Goal: Information Seeking & Learning: Learn about a topic

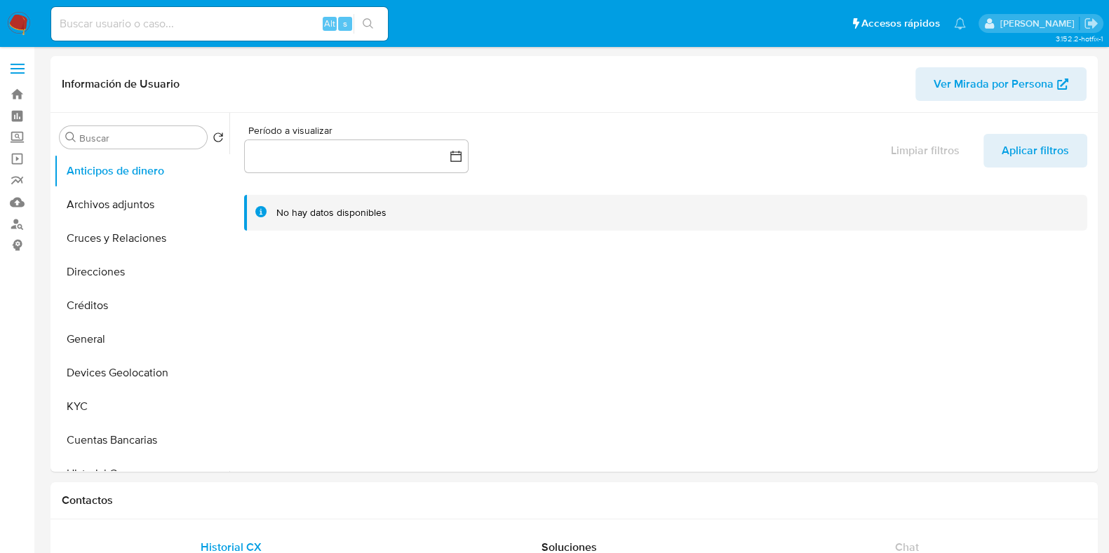
select select "10"
click at [172, 29] on input at bounding box center [219, 24] width 337 height 18
paste input "2046242287"
type input "2046242287"
click at [365, 21] on icon "search-icon" at bounding box center [368, 23] width 11 height 11
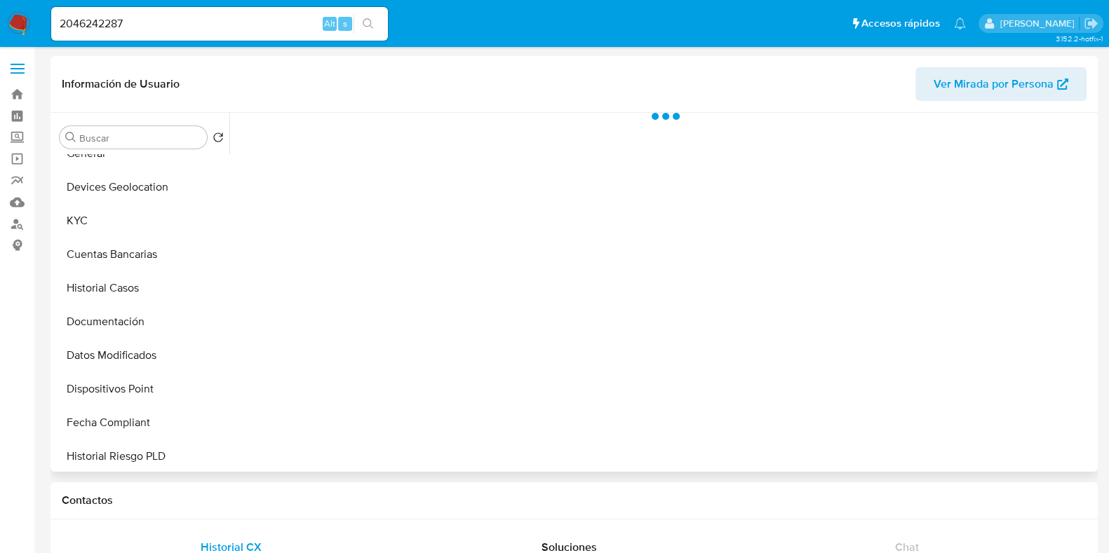
scroll to position [350, 0]
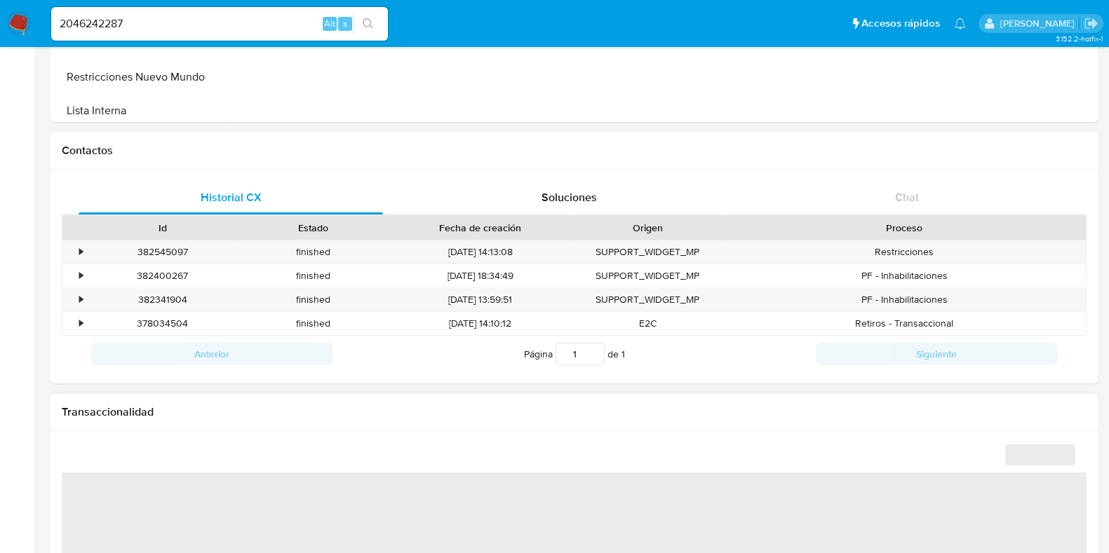
select select "10"
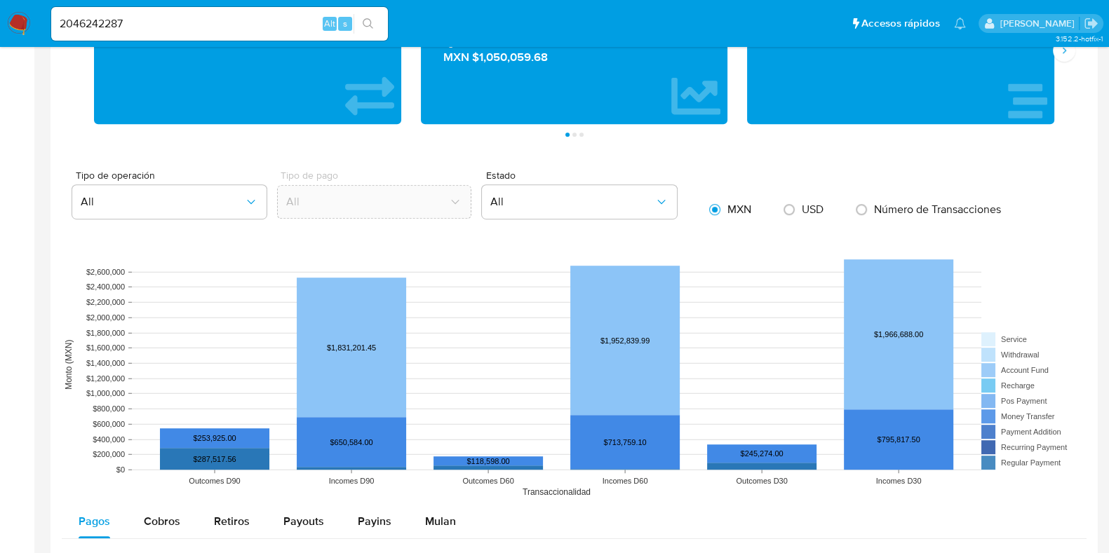
scroll to position [640, 0]
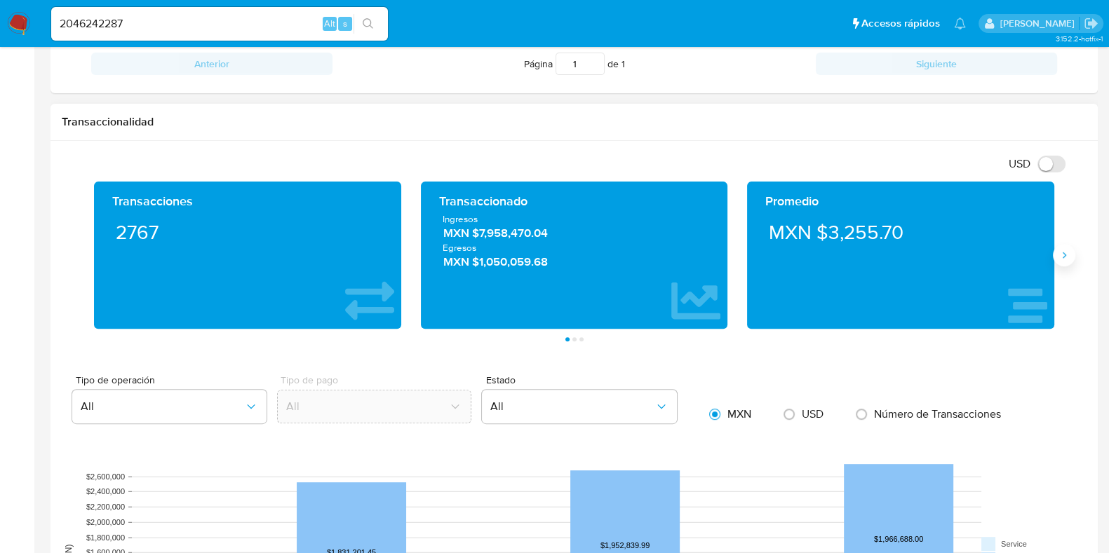
click at [1059, 259] on icon "Siguiente" at bounding box center [1063, 255] width 11 height 11
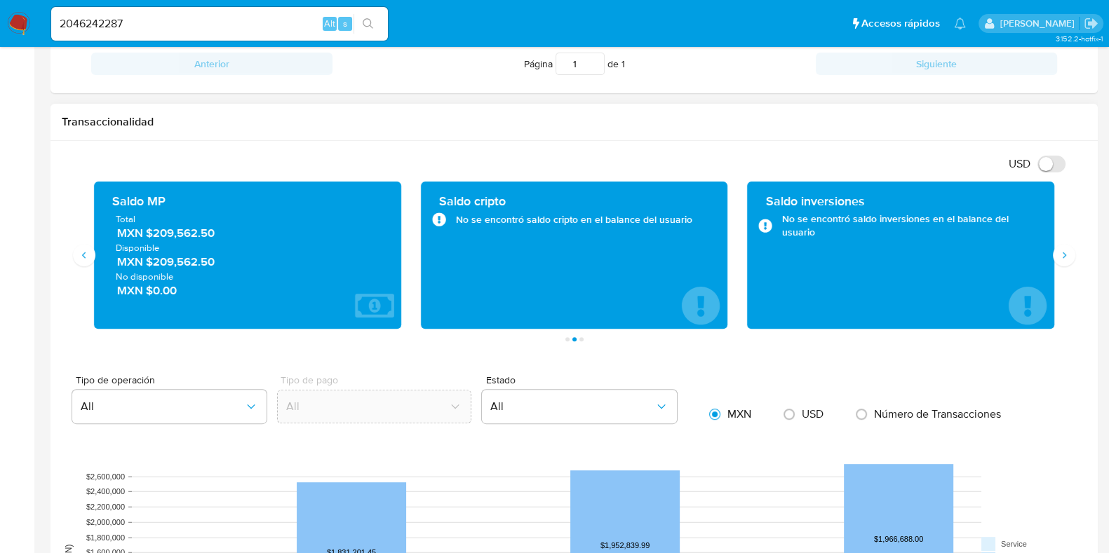
click at [181, 236] on span "MXN $209,562.50" at bounding box center [248, 234] width 262 height 16
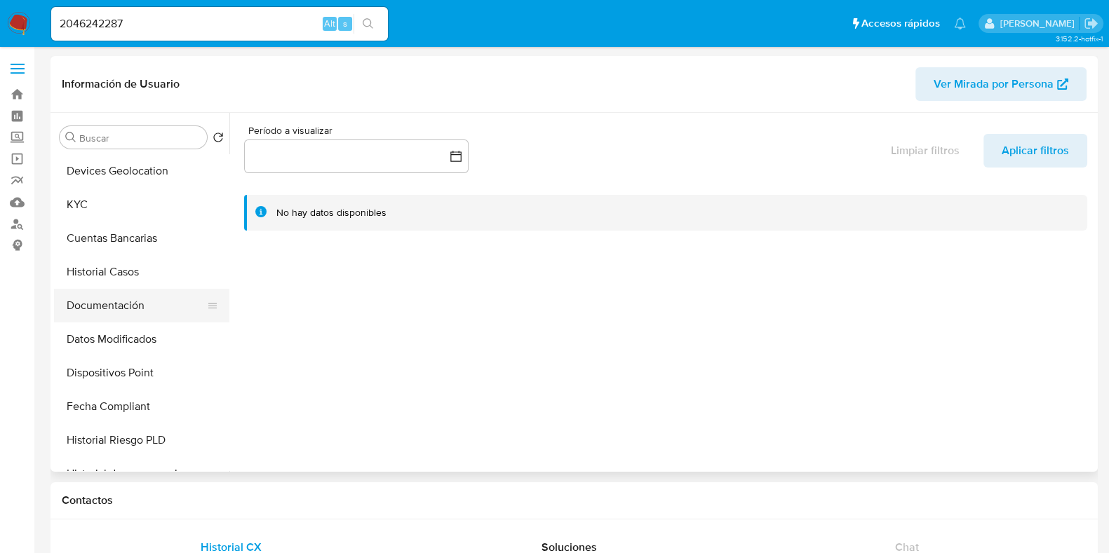
scroll to position [175, 0]
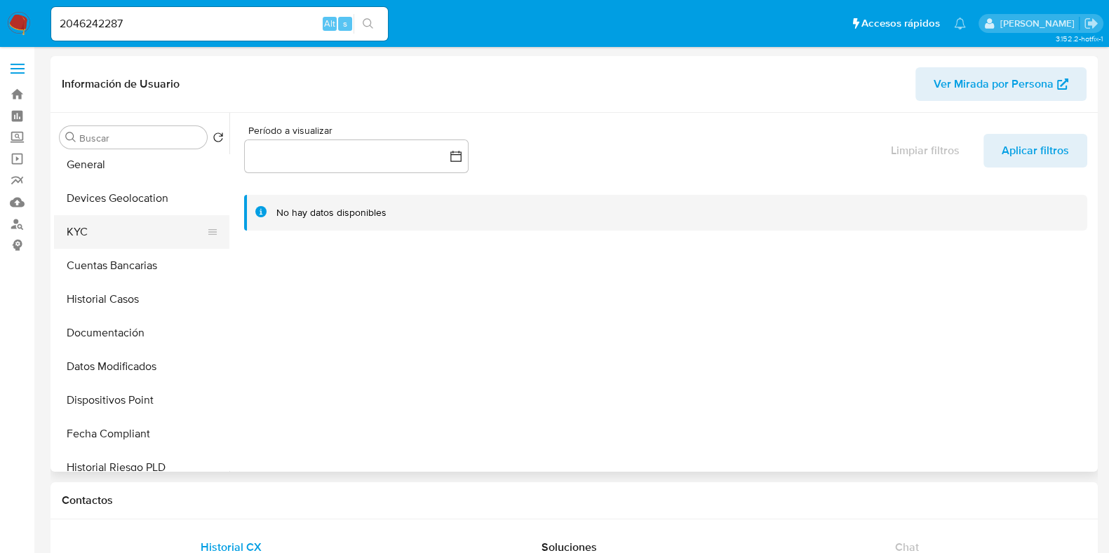
click at [165, 224] on button "KYC" at bounding box center [136, 232] width 164 height 34
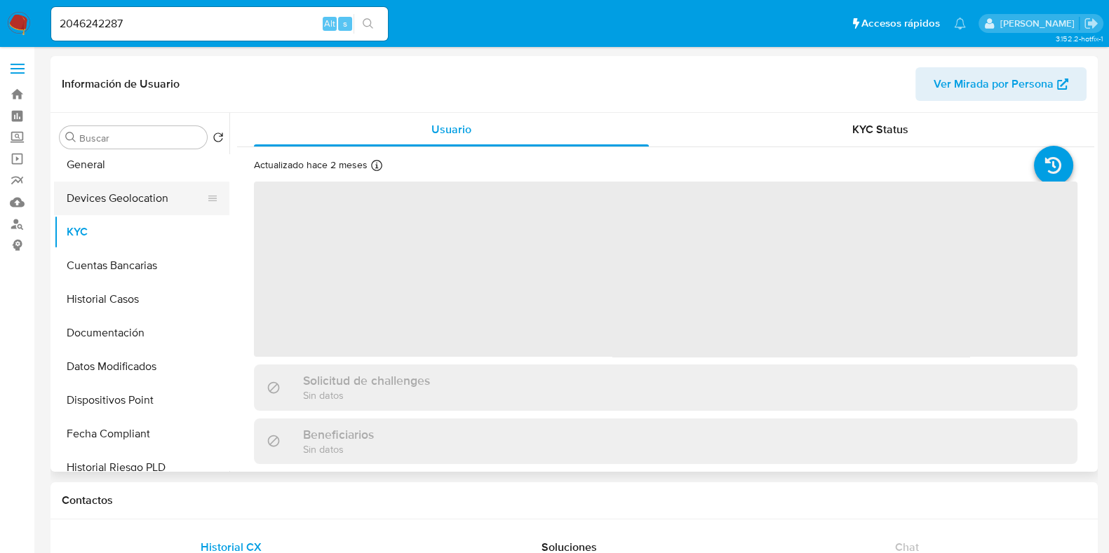
click at [161, 210] on button "Devices Geolocation" at bounding box center [136, 199] width 164 height 34
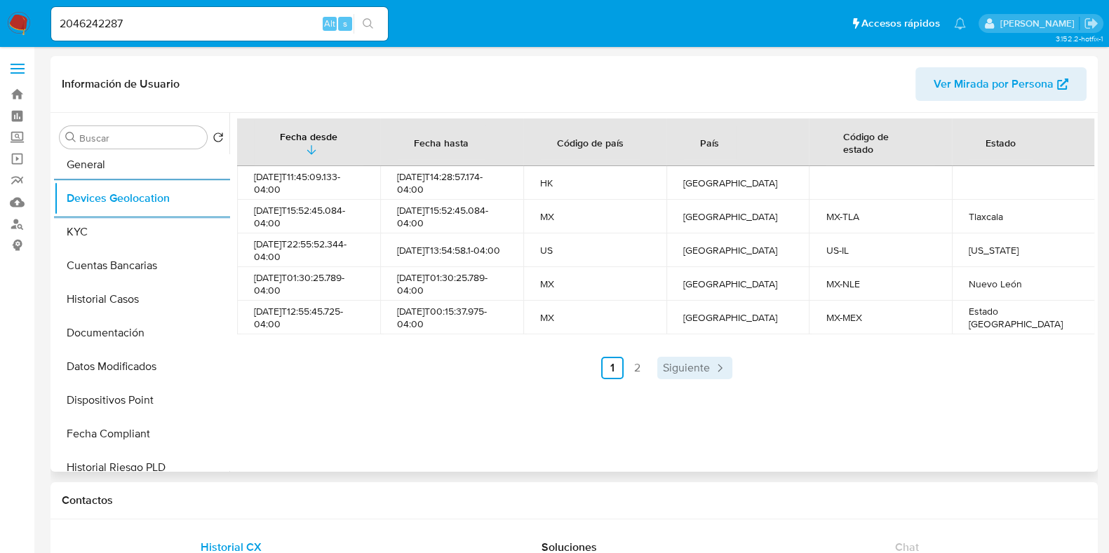
click at [673, 363] on span "Siguiente" at bounding box center [686, 368] width 47 height 11
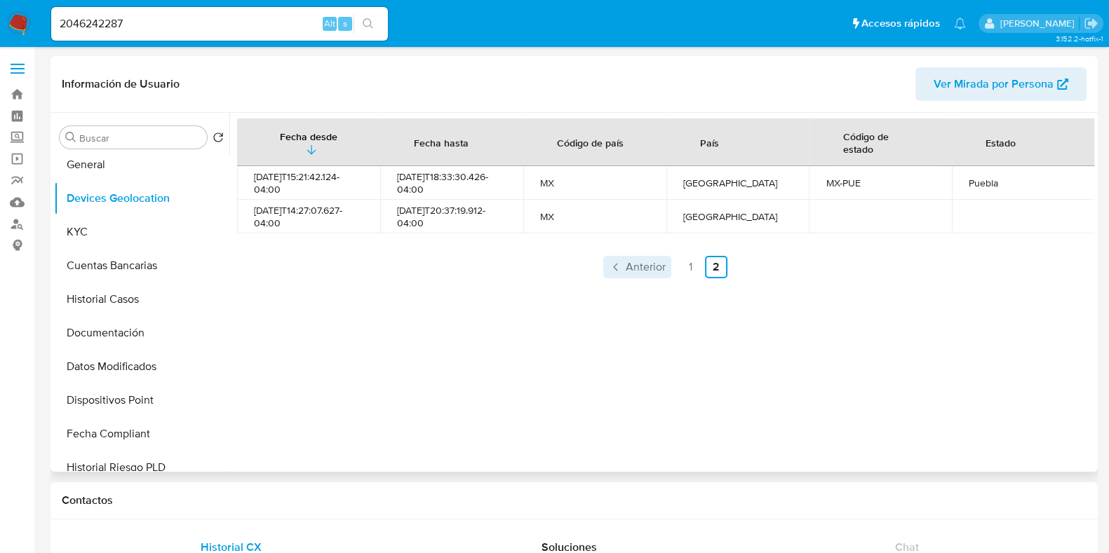
click at [649, 266] on span "Anterior" at bounding box center [645, 267] width 40 height 11
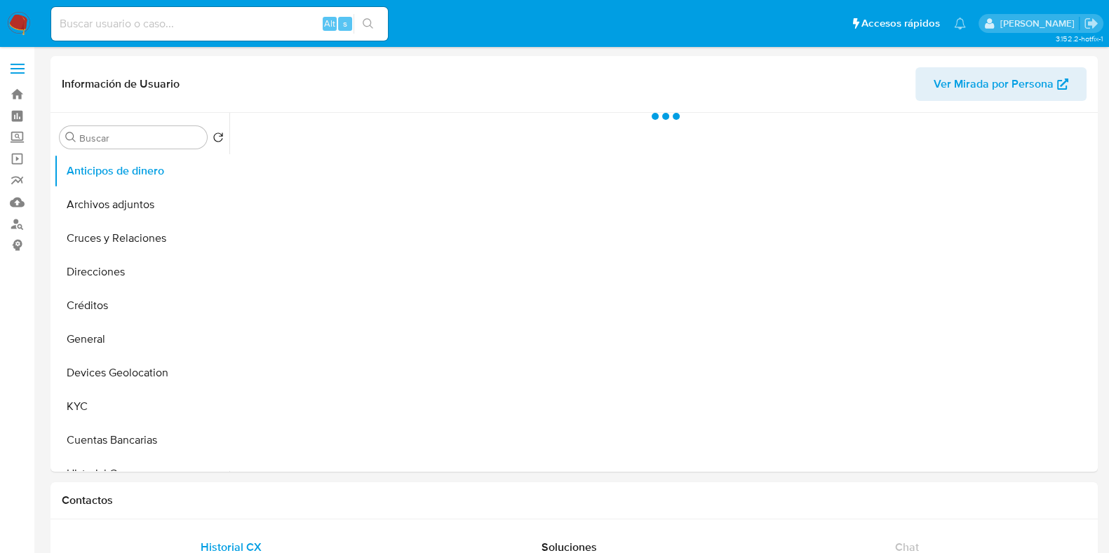
select select "10"
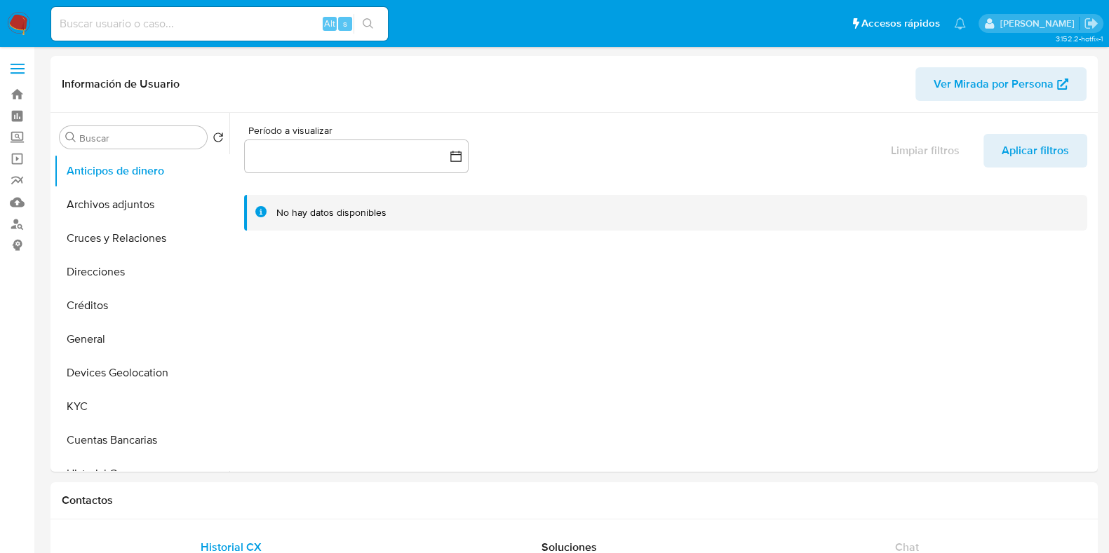
click at [210, 26] on input at bounding box center [219, 24] width 337 height 18
paste input "102818463"
type input "102818463"
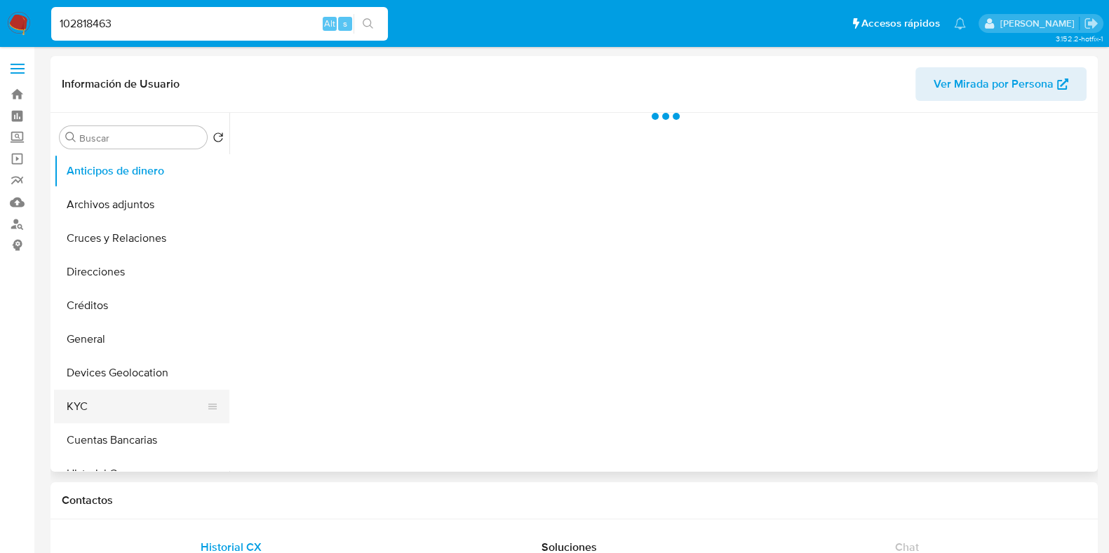
click at [105, 407] on button "KYC" at bounding box center [136, 407] width 164 height 34
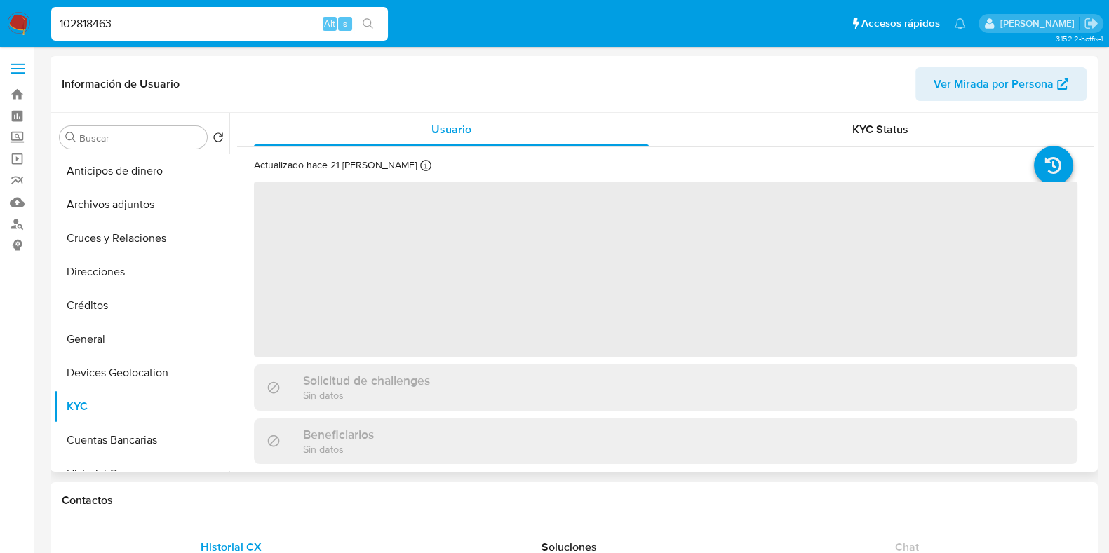
select select "10"
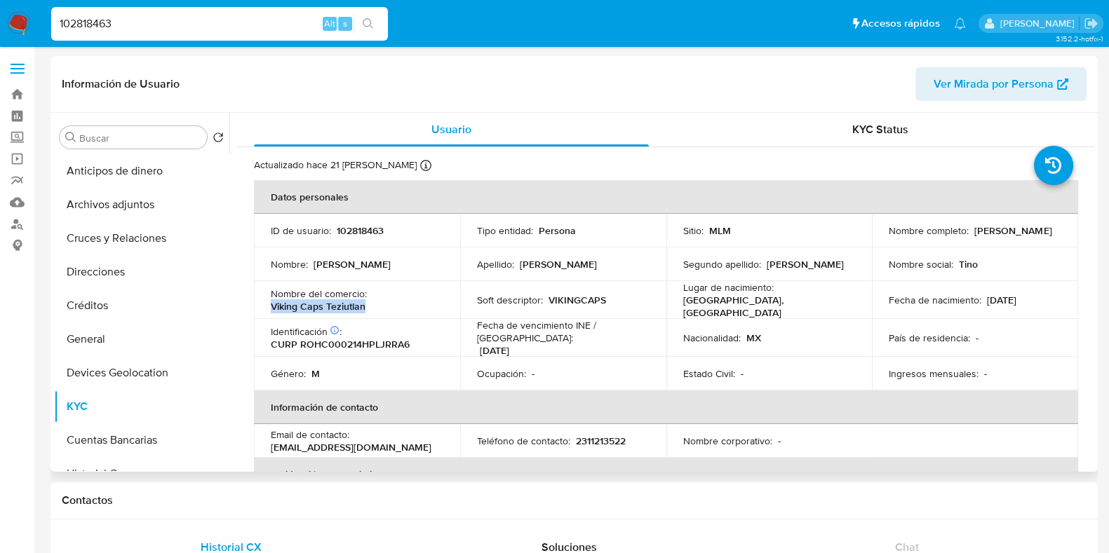
drag, startPoint x: 366, startPoint y: 304, endPoint x: 272, endPoint y: 304, distance: 94.0
click at [272, 304] on div "Nombre del comercio : Viking Caps Teziutlan" at bounding box center [357, 299] width 172 height 25
copy p "Viking Caps Teziutlan"
click at [158, 29] on input "102818463" at bounding box center [219, 24] width 337 height 18
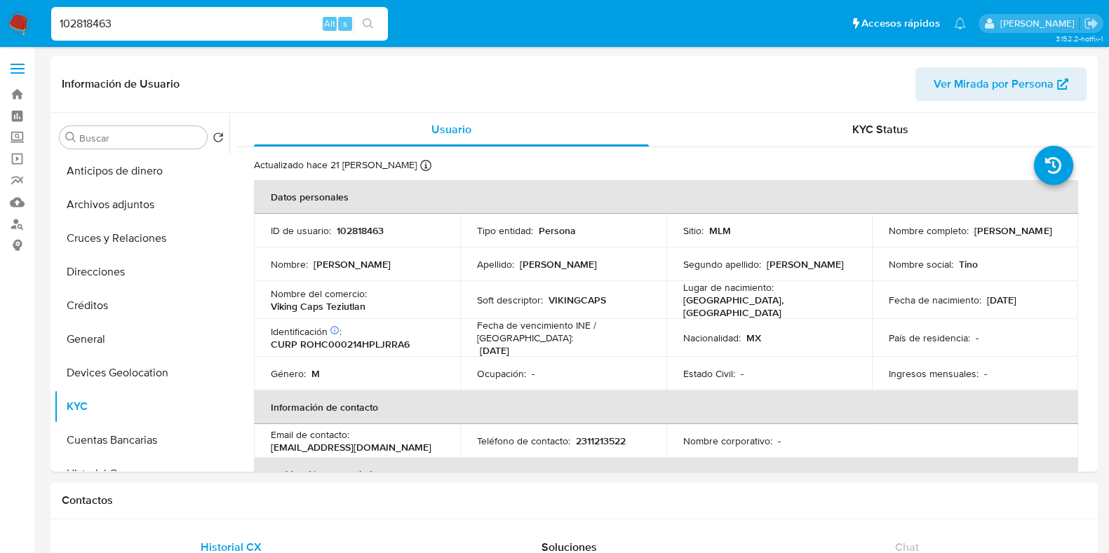
paste input "432219525"
type input "432219525"
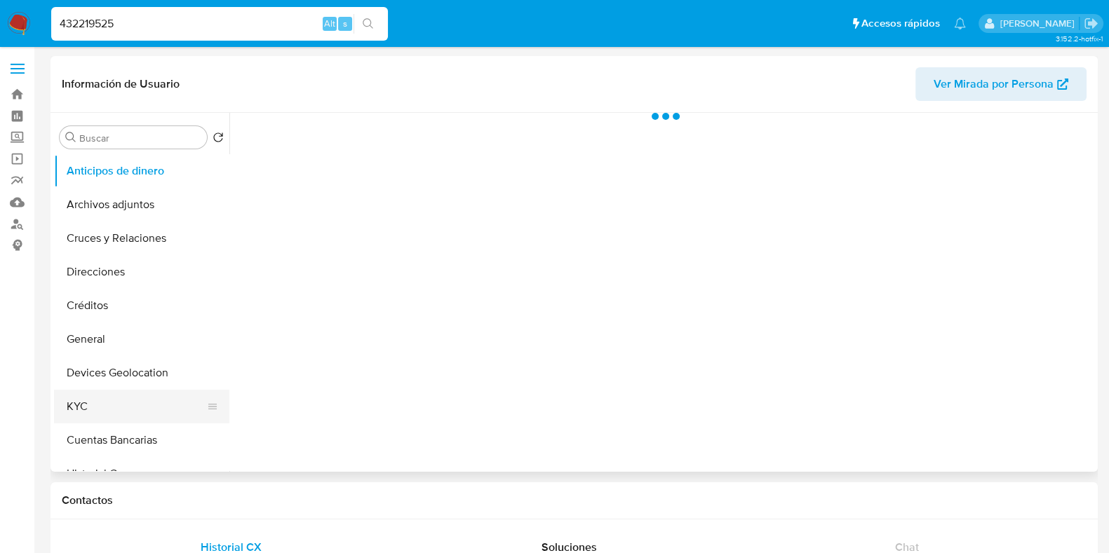
click at [84, 405] on button "KYC" at bounding box center [136, 407] width 164 height 34
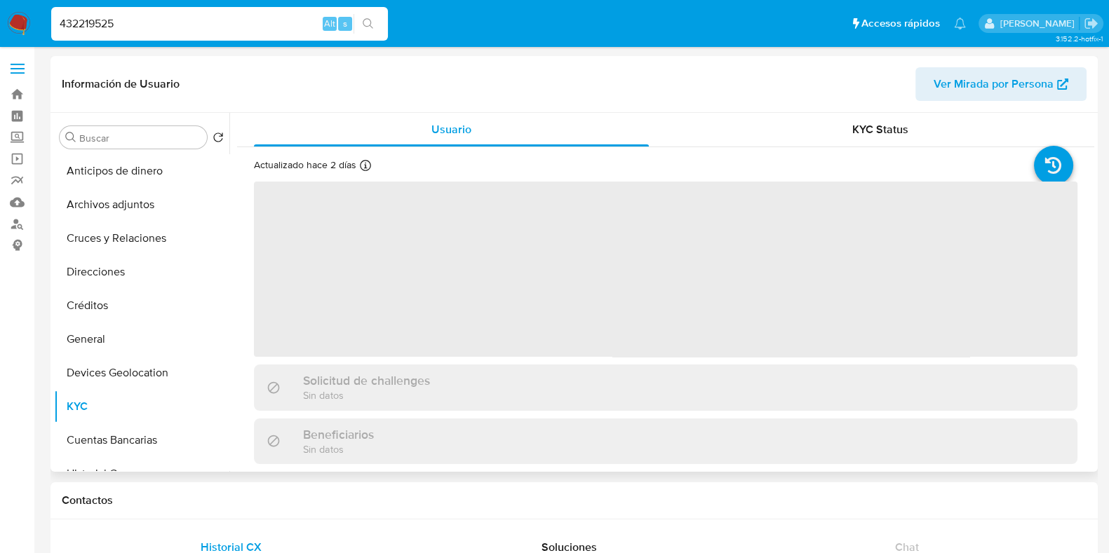
select select "10"
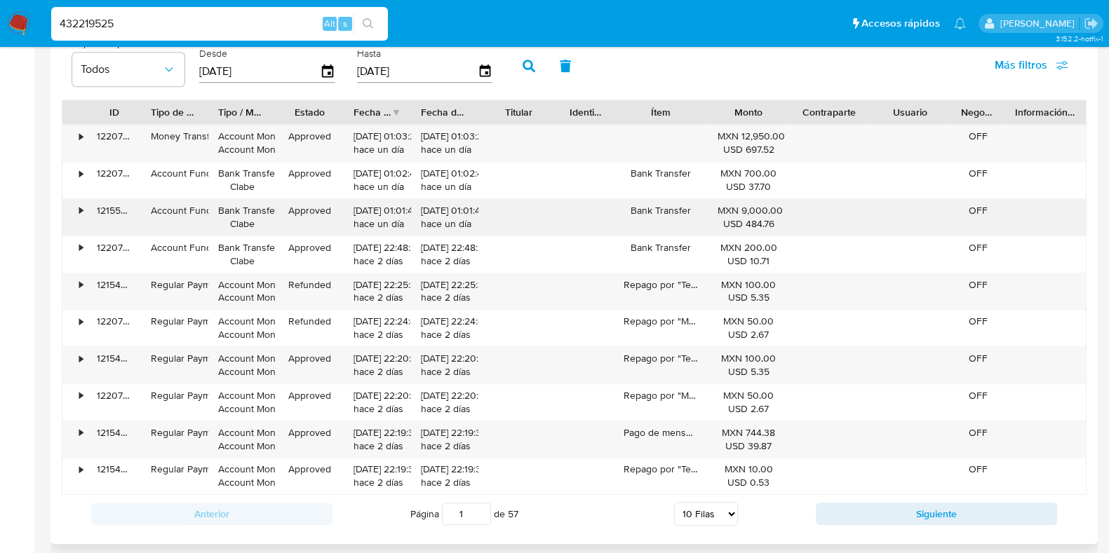
scroll to position [1226, 0]
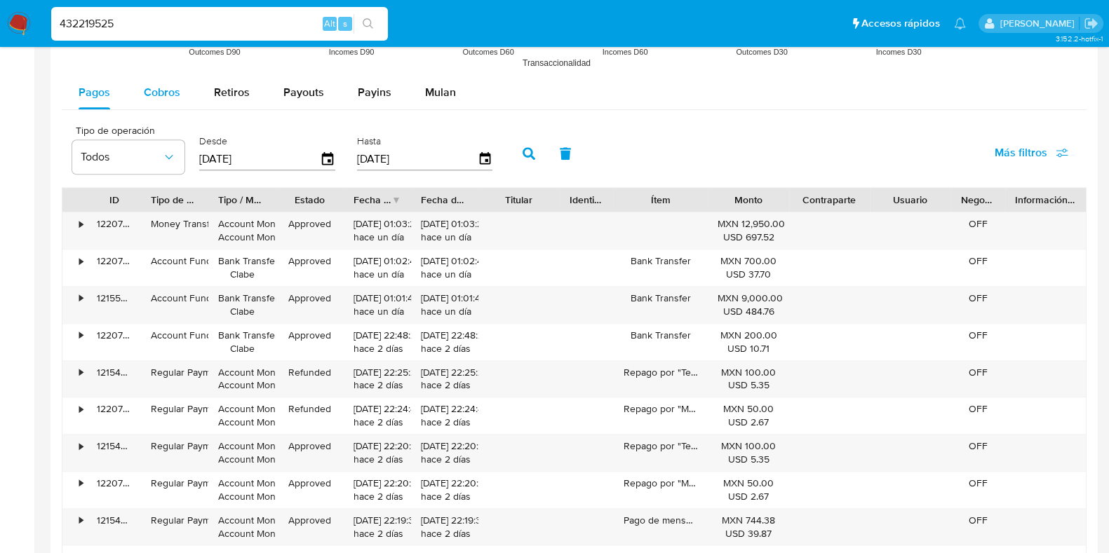
click at [158, 98] on span "Cobros" at bounding box center [162, 92] width 36 height 16
select select "10"
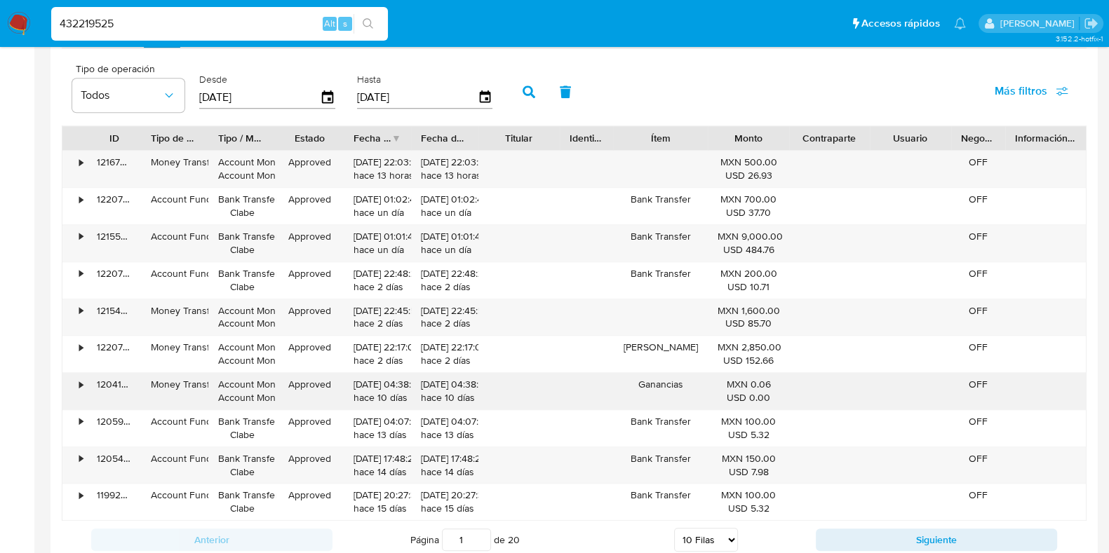
scroll to position [1314, 0]
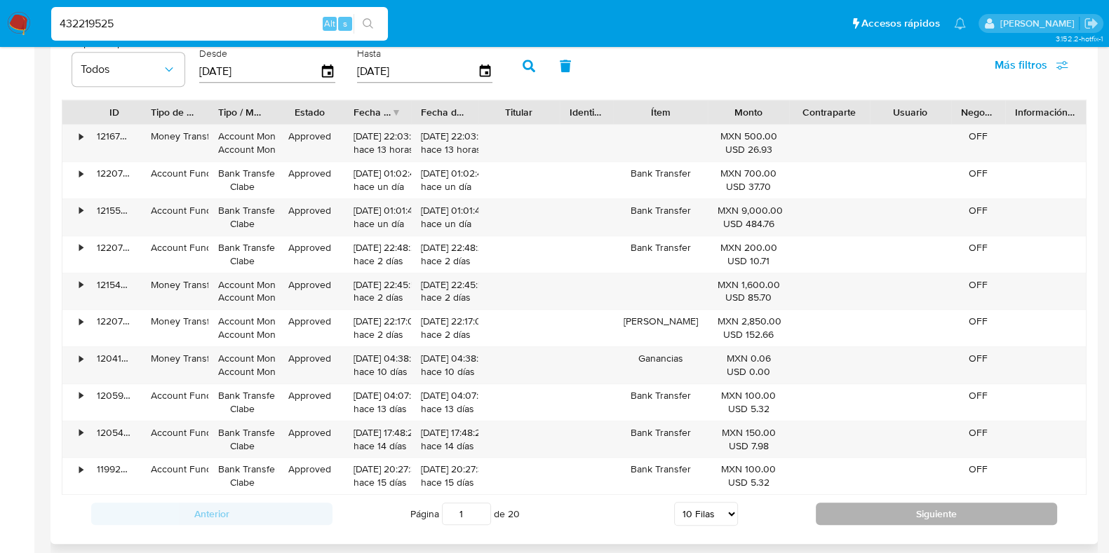
click at [848, 508] on button "Siguiente" at bounding box center [935, 514] width 241 height 22
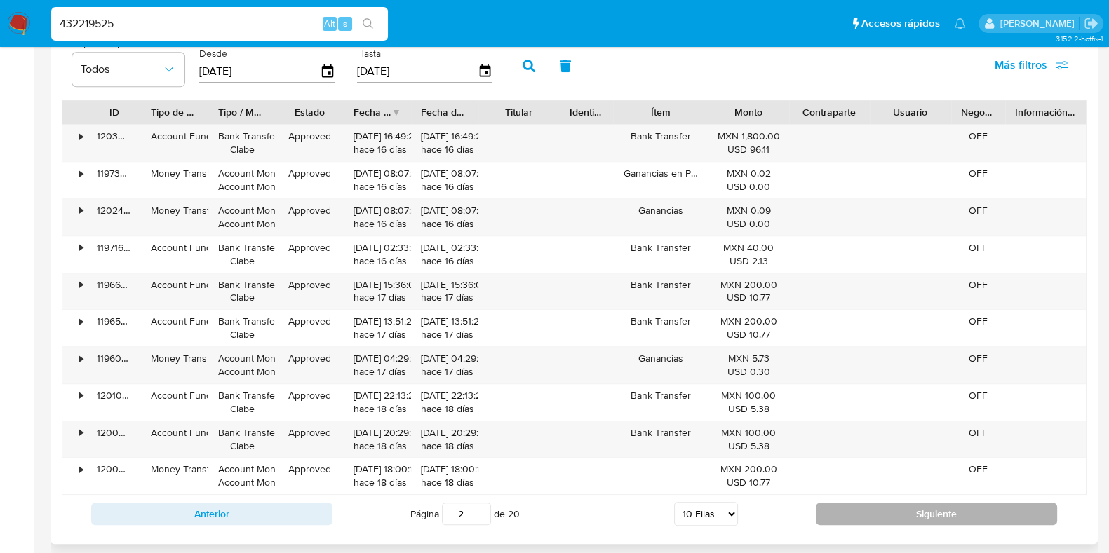
click at [848, 508] on button "Siguiente" at bounding box center [935, 514] width 241 height 22
click at [850, 506] on button "Siguiente" at bounding box center [935, 514] width 241 height 22
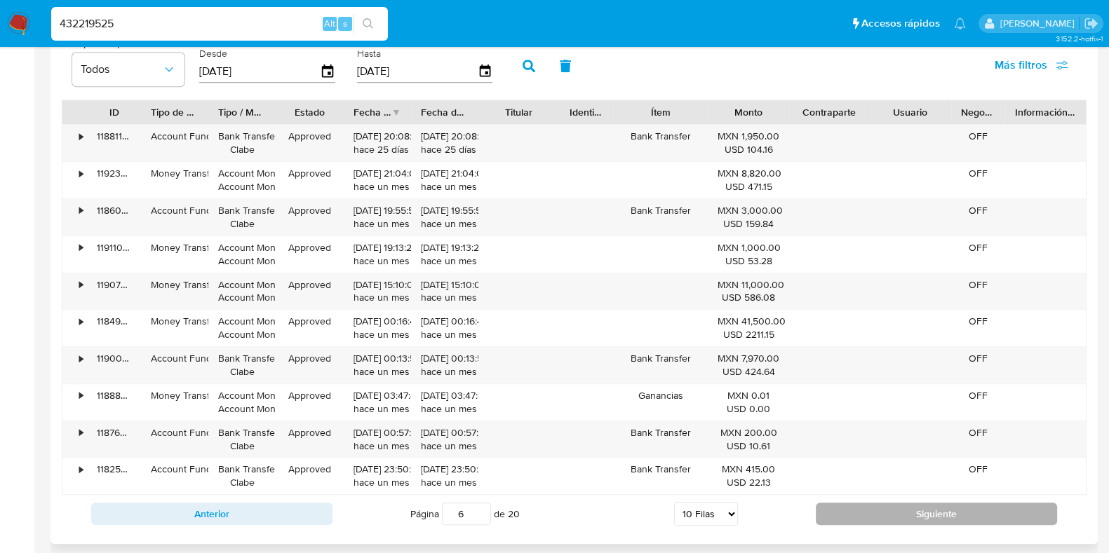
click at [850, 506] on button "Siguiente" at bounding box center [935, 514] width 241 height 22
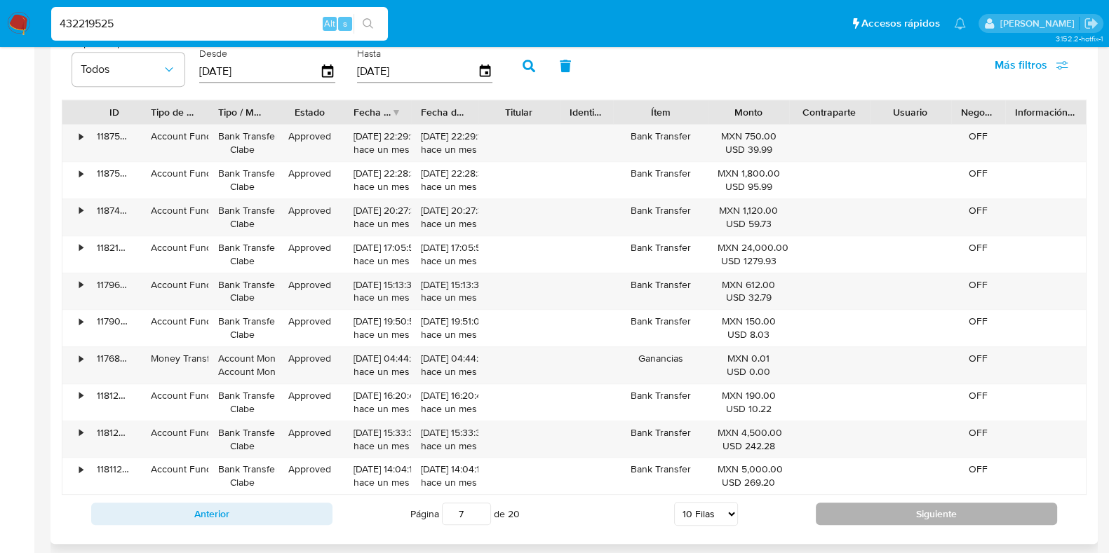
click at [850, 511] on button "Siguiente" at bounding box center [935, 514] width 241 height 22
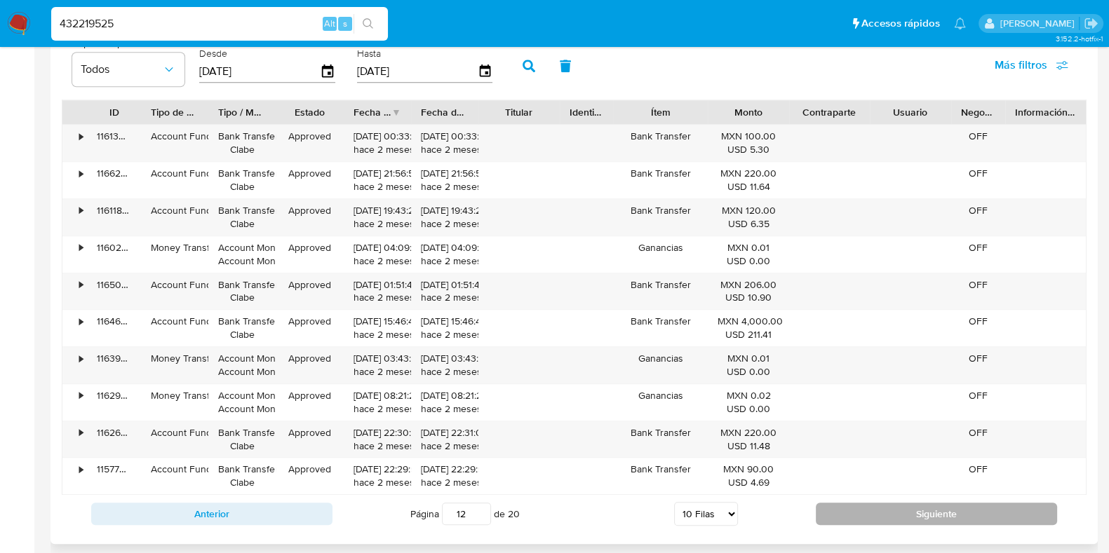
click at [850, 511] on button "Siguiente" at bounding box center [935, 514] width 241 height 22
type input "13"
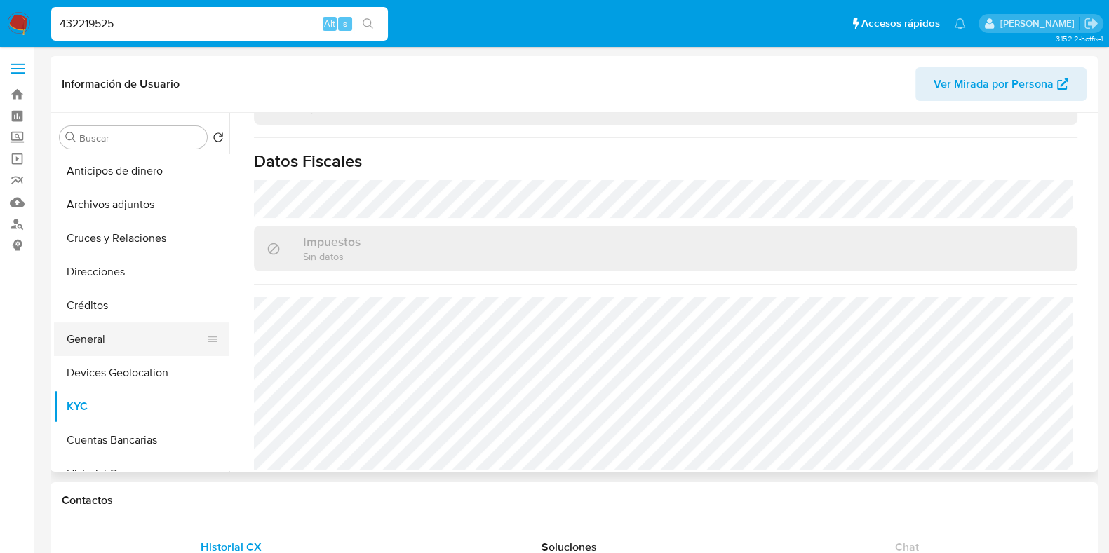
scroll to position [87, 0]
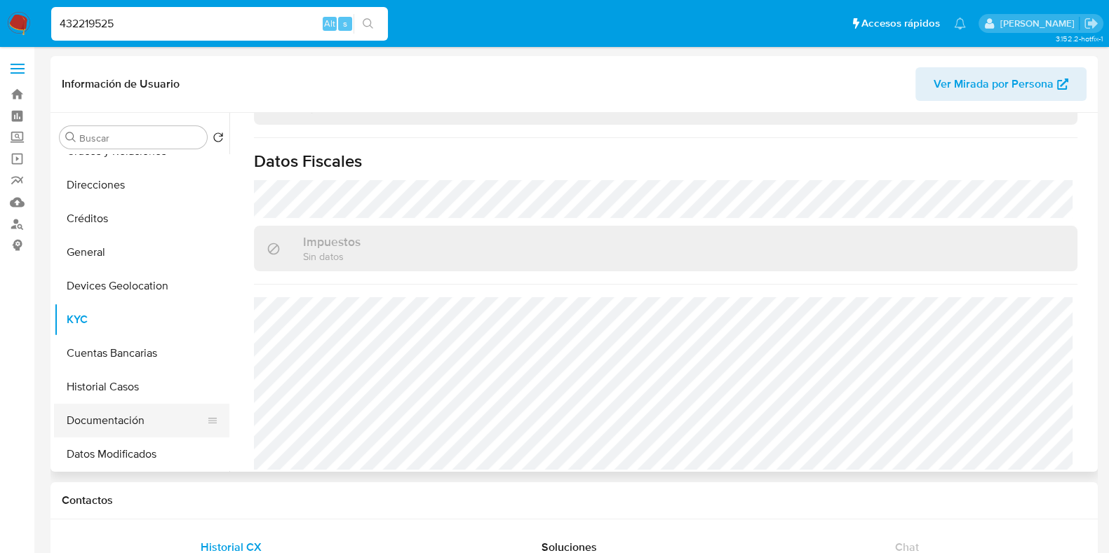
click at [99, 407] on button "Documentación" at bounding box center [136, 421] width 164 height 34
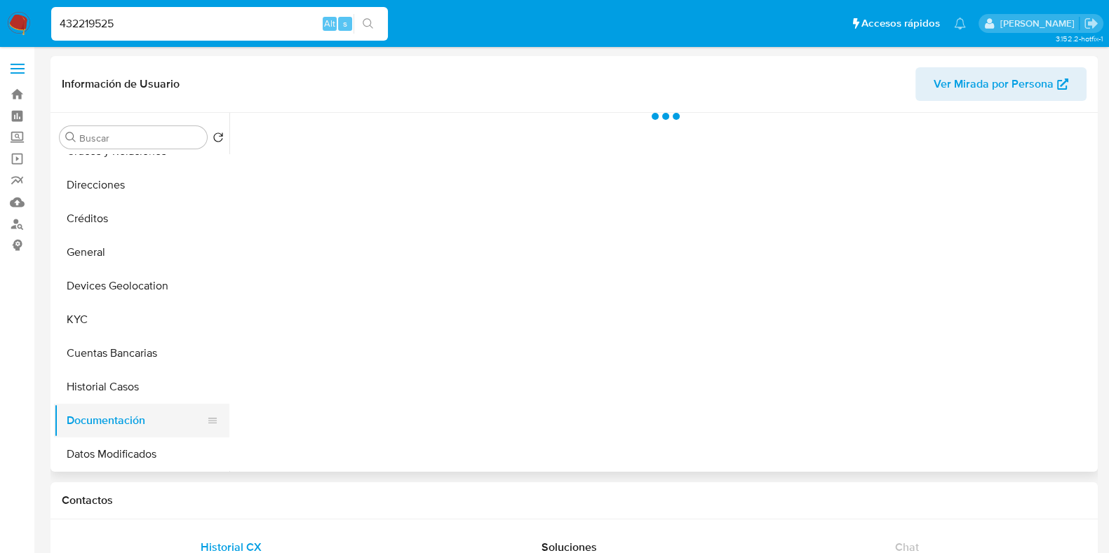
scroll to position [0, 0]
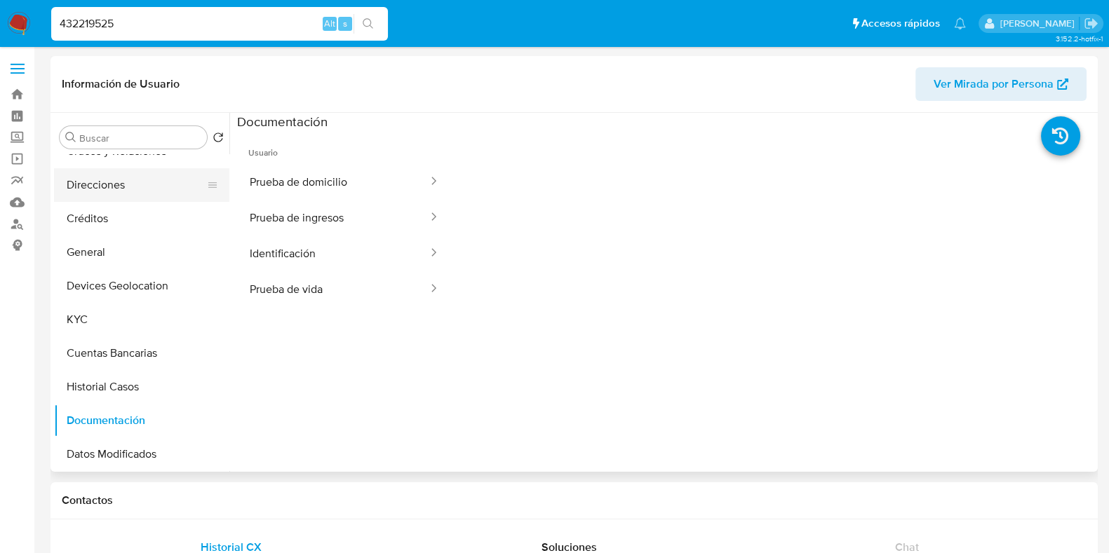
click at [97, 193] on button "Direcciones" at bounding box center [136, 185] width 164 height 34
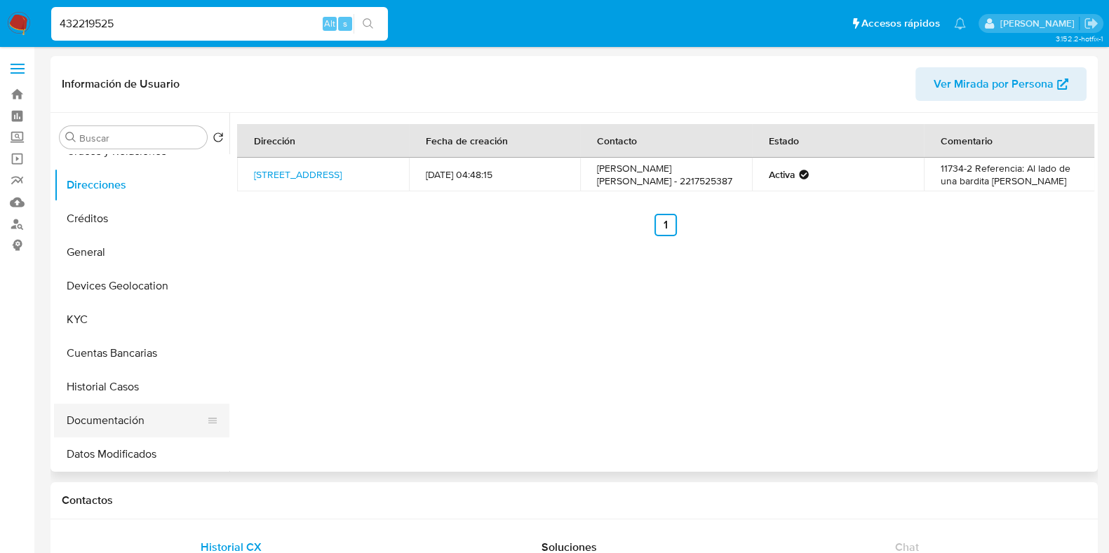
click at [87, 415] on button "Documentación" at bounding box center [136, 421] width 164 height 34
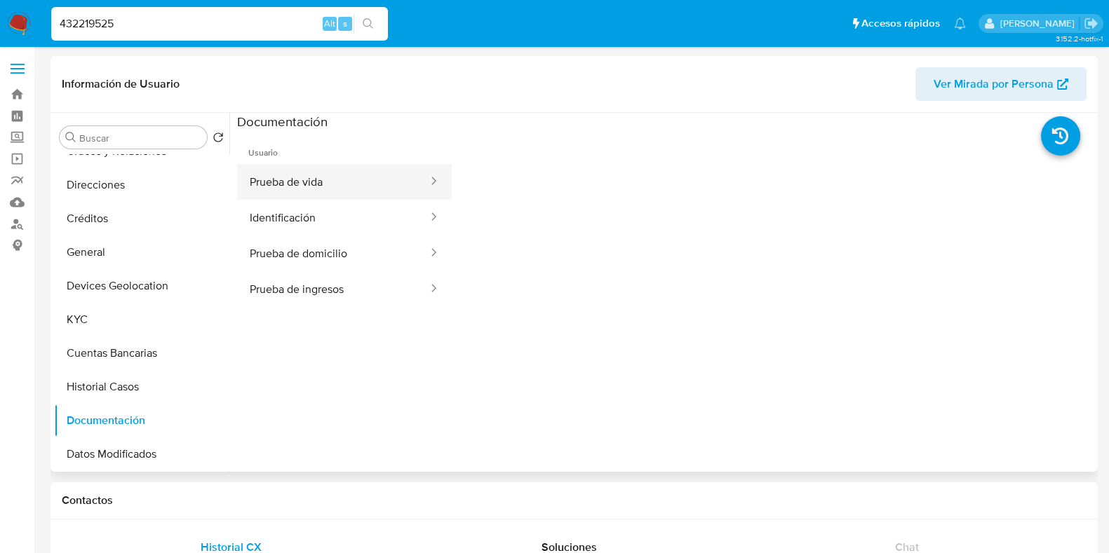
click at [284, 175] on button "Prueba de vida" at bounding box center [333, 182] width 192 height 36
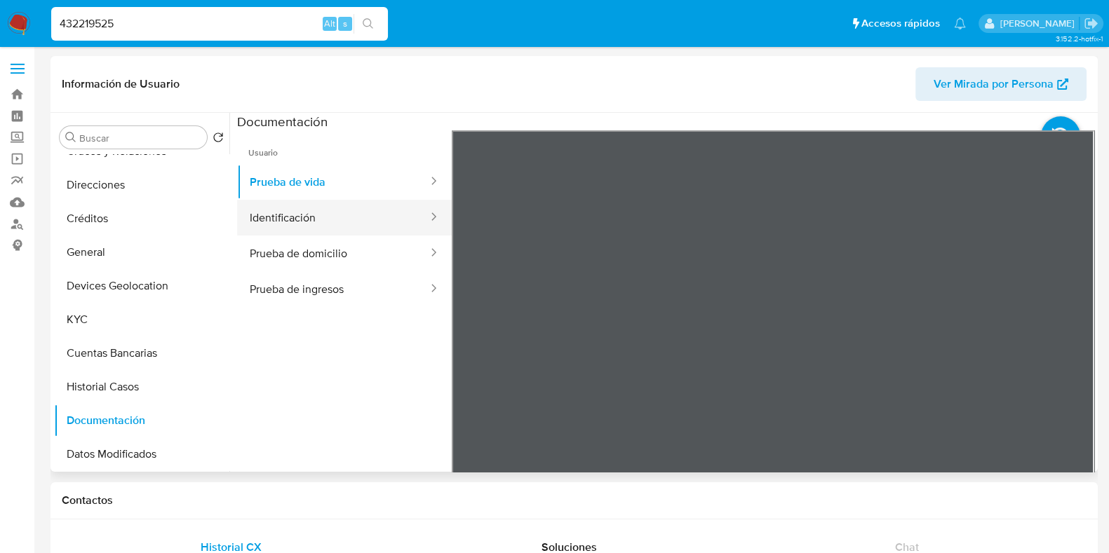
click at [322, 226] on button "Identificación" at bounding box center [333, 218] width 192 height 36
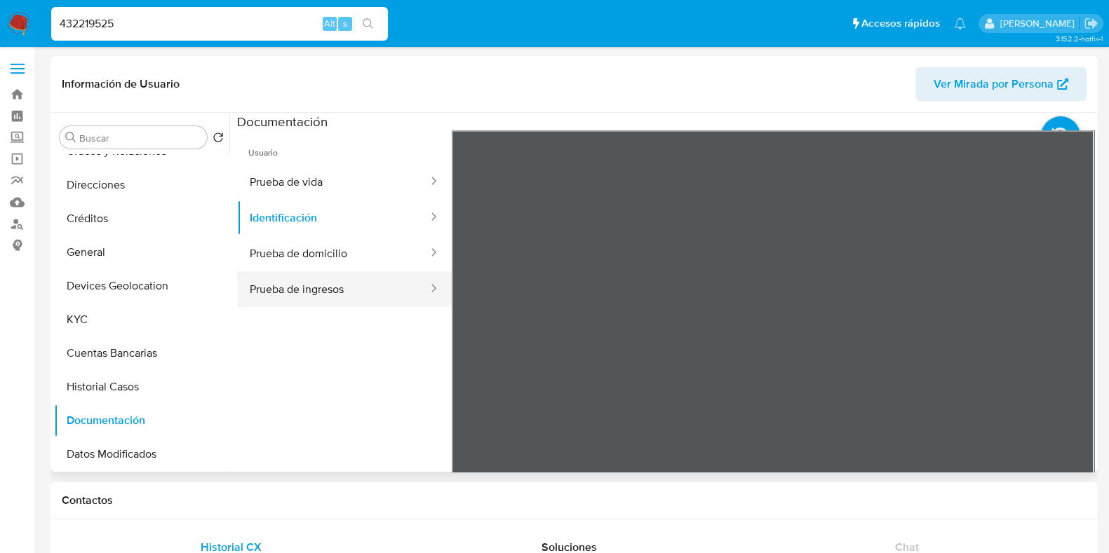
click at [348, 271] on button "Prueba de ingresos" at bounding box center [333, 289] width 192 height 36
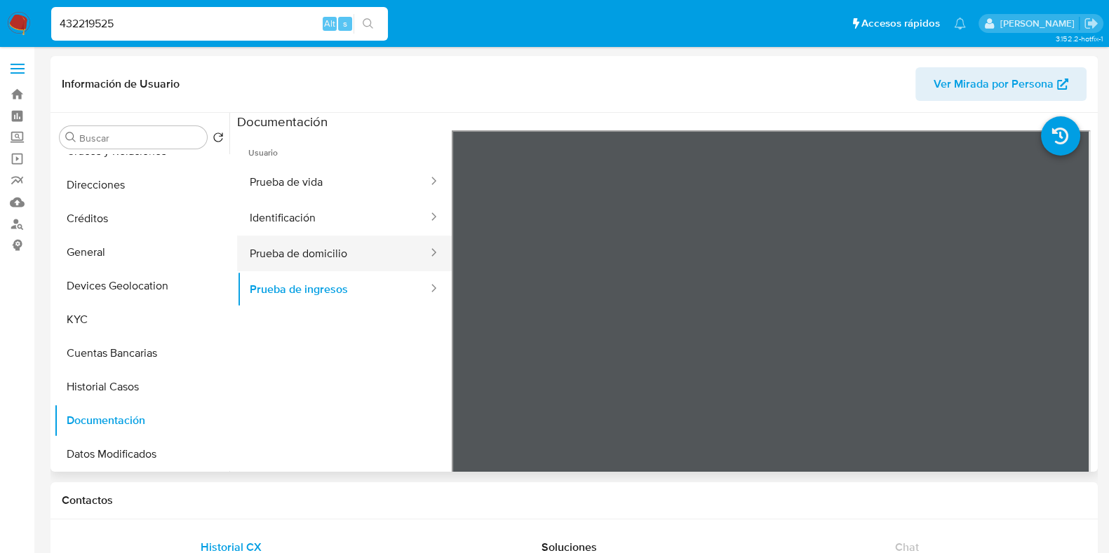
click at [379, 254] on button "Prueba de domicilio" at bounding box center [333, 254] width 192 height 36
click at [235, 44] on nav "Pausado Ver notificaciones 432219525 Alt s Accesos rápidos Presiona las siguien…" at bounding box center [554, 23] width 1109 height 47
click at [233, 29] on input "432219525" at bounding box center [219, 24] width 337 height 18
paste input "1274497389"
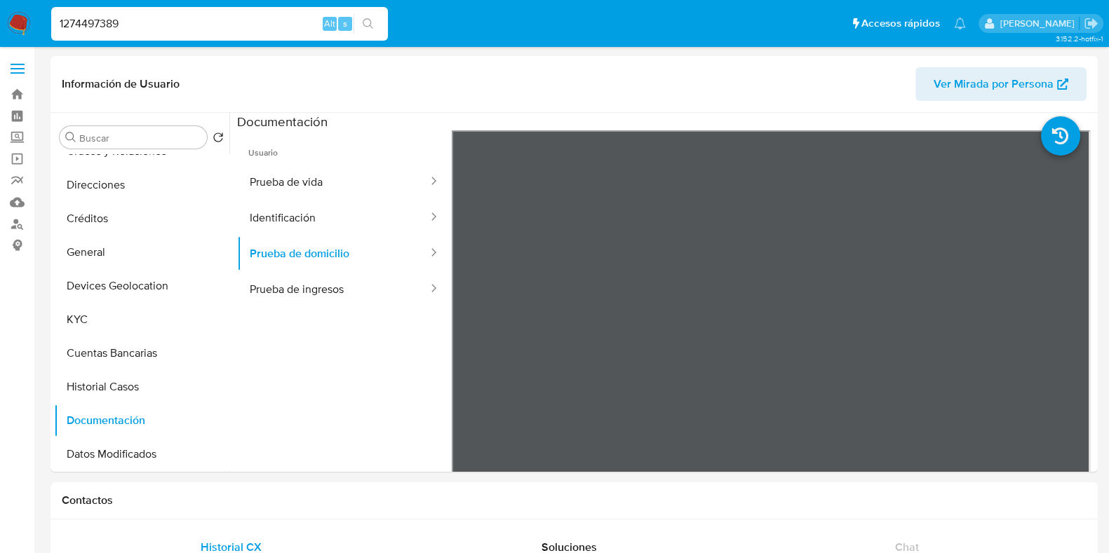
type input "1274497389"
click at [372, 25] on icon "search-icon" at bounding box center [368, 23] width 11 height 11
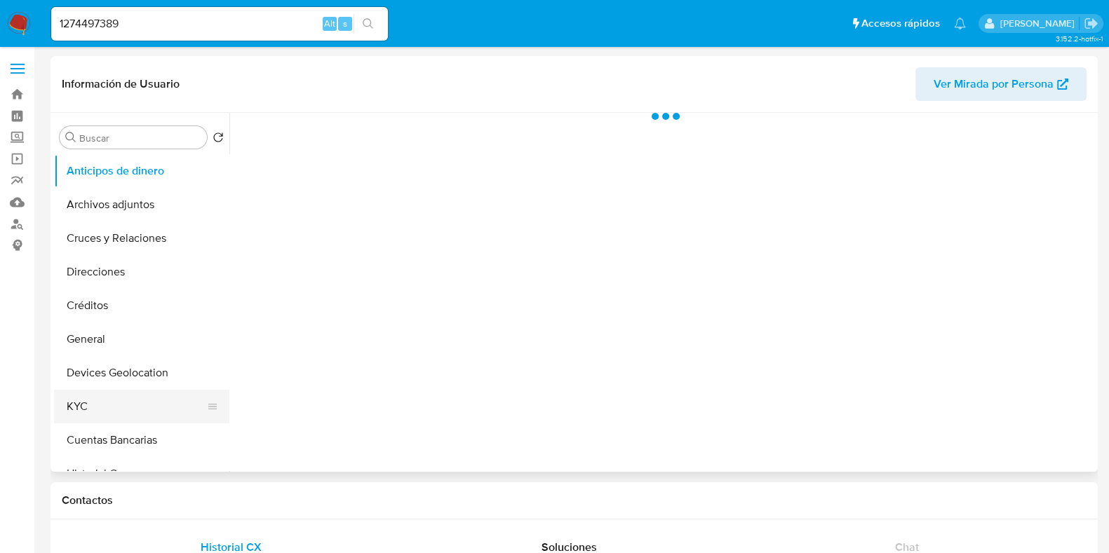
click at [110, 409] on button "KYC" at bounding box center [136, 407] width 164 height 34
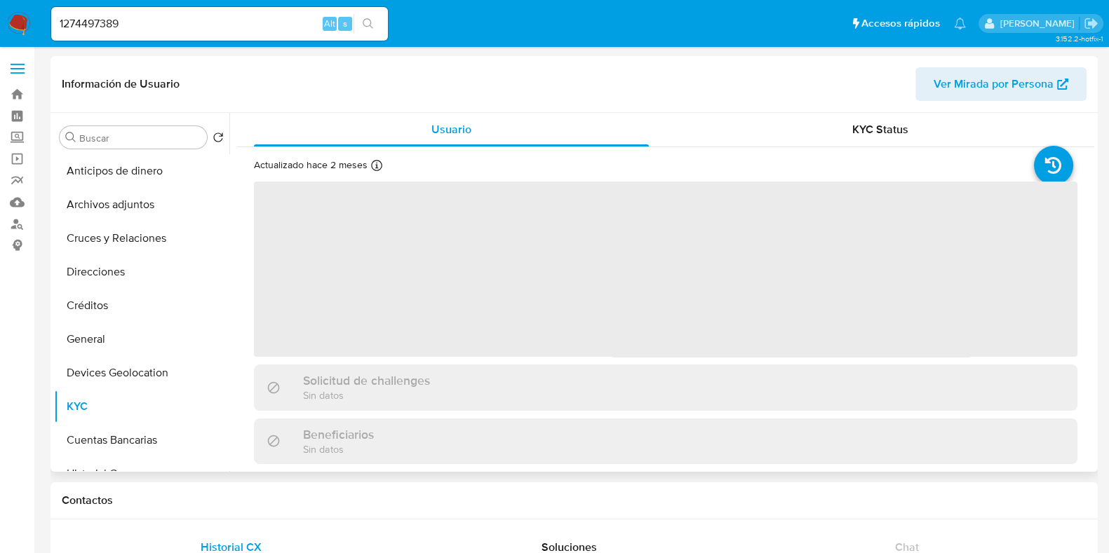
select select "10"
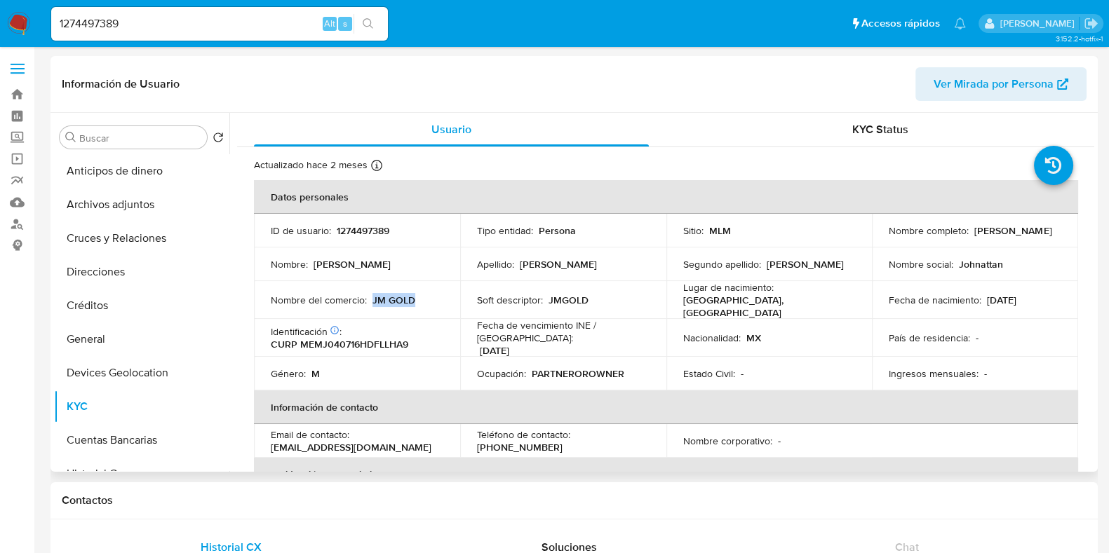
drag, startPoint x: 412, startPoint y: 298, endPoint x: 392, endPoint y: 306, distance: 21.7
click at [372, 298] on p "JM GOLD" at bounding box center [393, 300] width 43 height 13
copy p "JM GOLD"
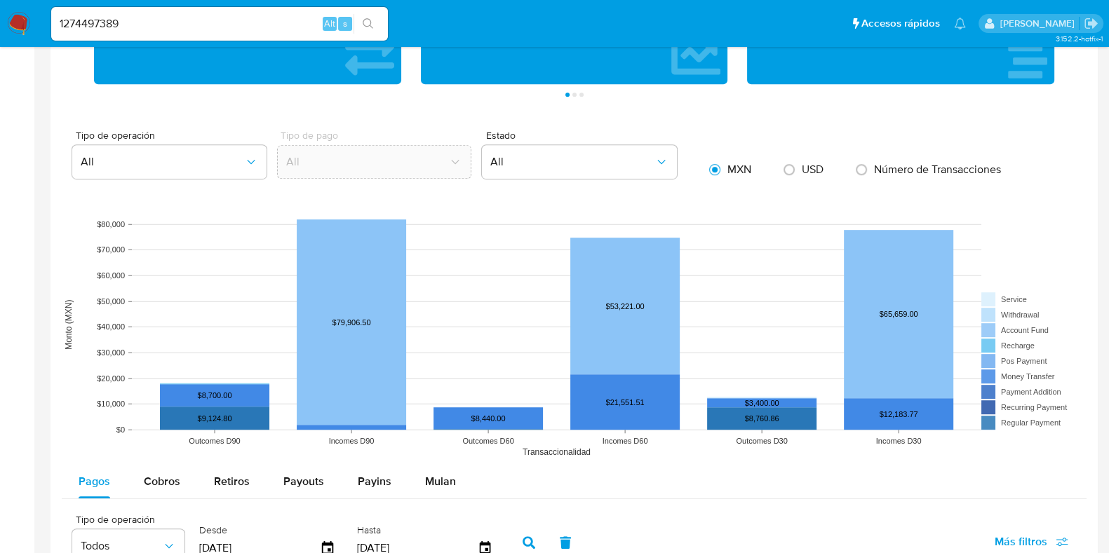
scroll to position [964, 0]
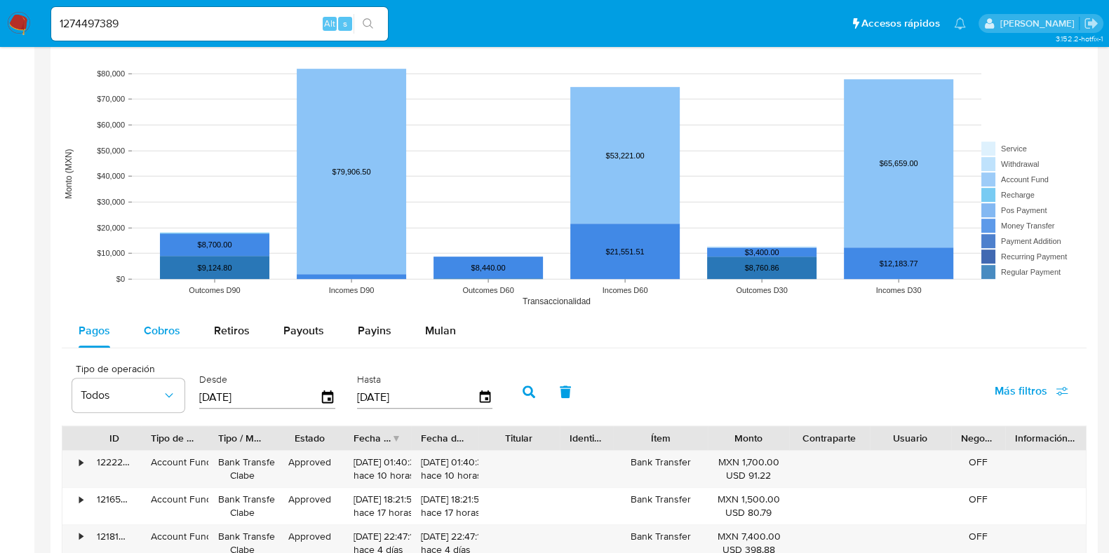
click at [167, 334] on span "Cobros" at bounding box center [162, 331] width 36 height 16
select select "10"
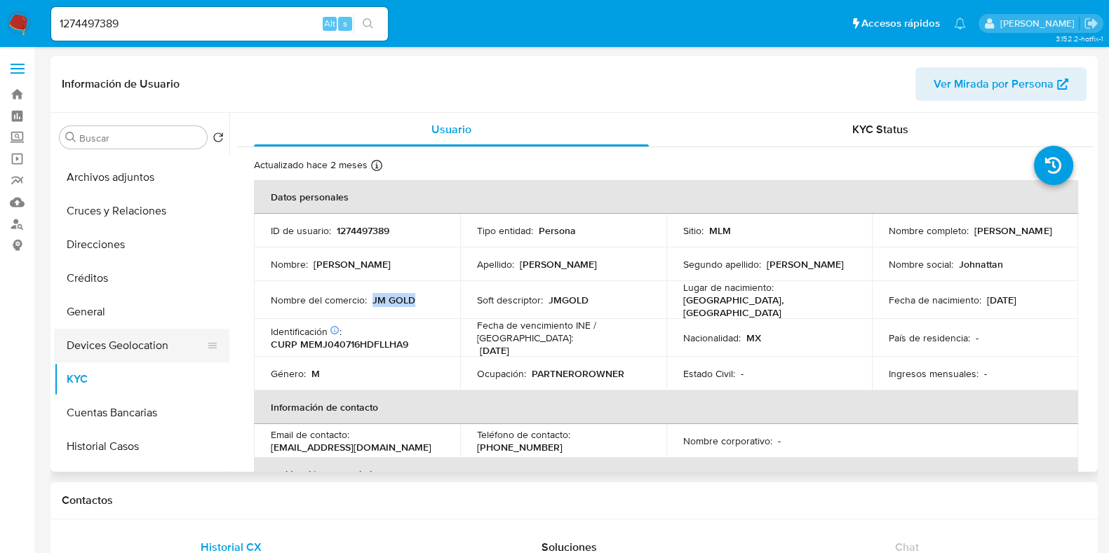
scroll to position [0, 0]
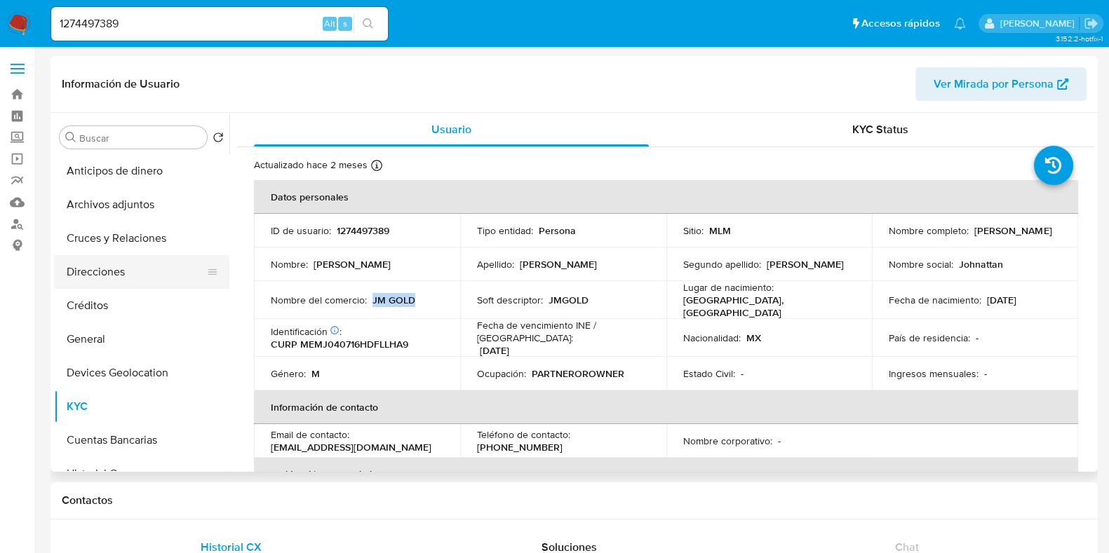
click at [105, 282] on button "Direcciones" at bounding box center [136, 272] width 164 height 34
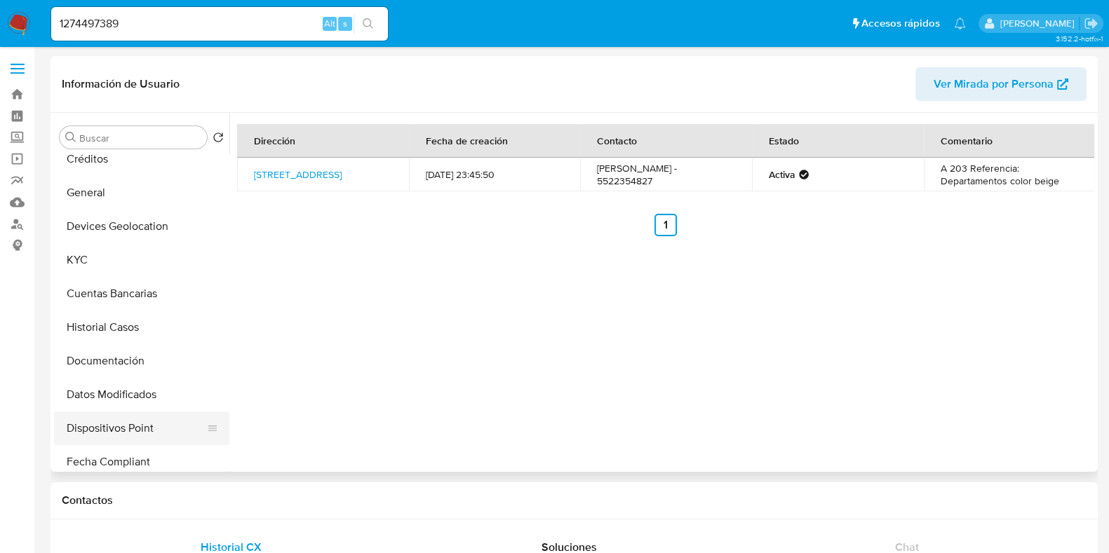
scroll to position [175, 0]
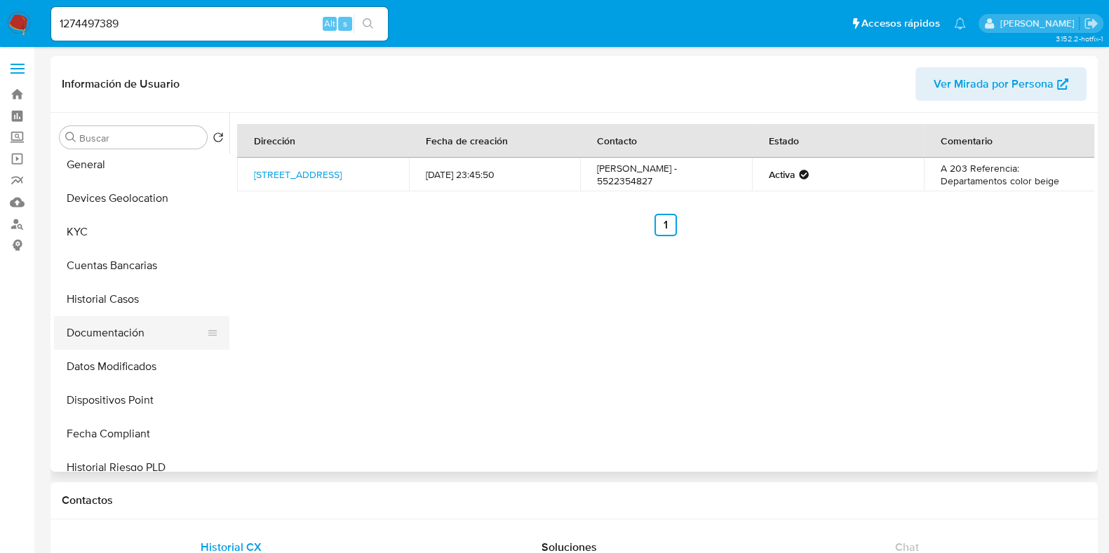
click at [107, 341] on button "Documentación" at bounding box center [136, 333] width 164 height 34
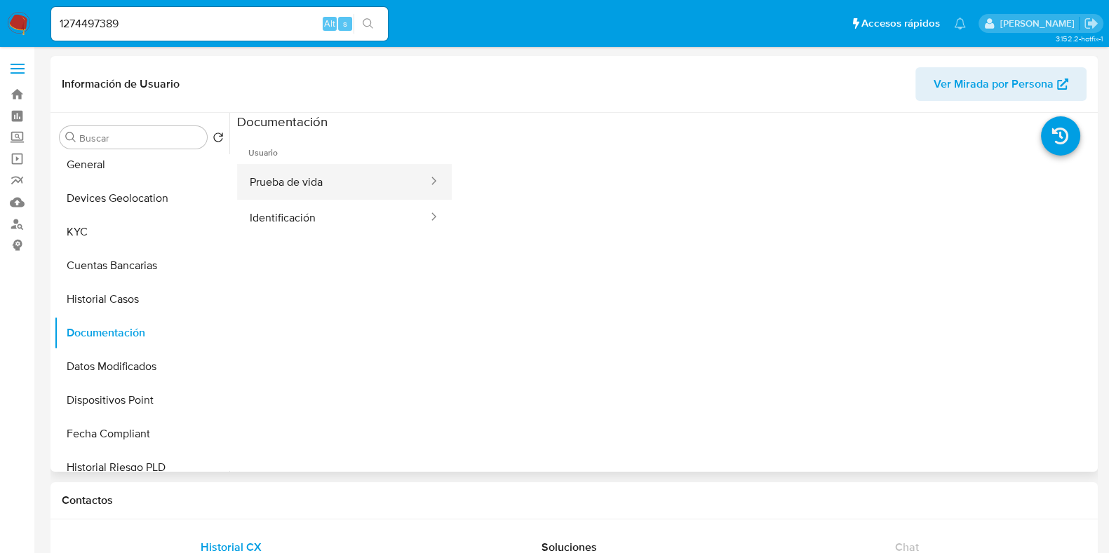
click at [337, 180] on button "Prueba de vida" at bounding box center [333, 182] width 192 height 36
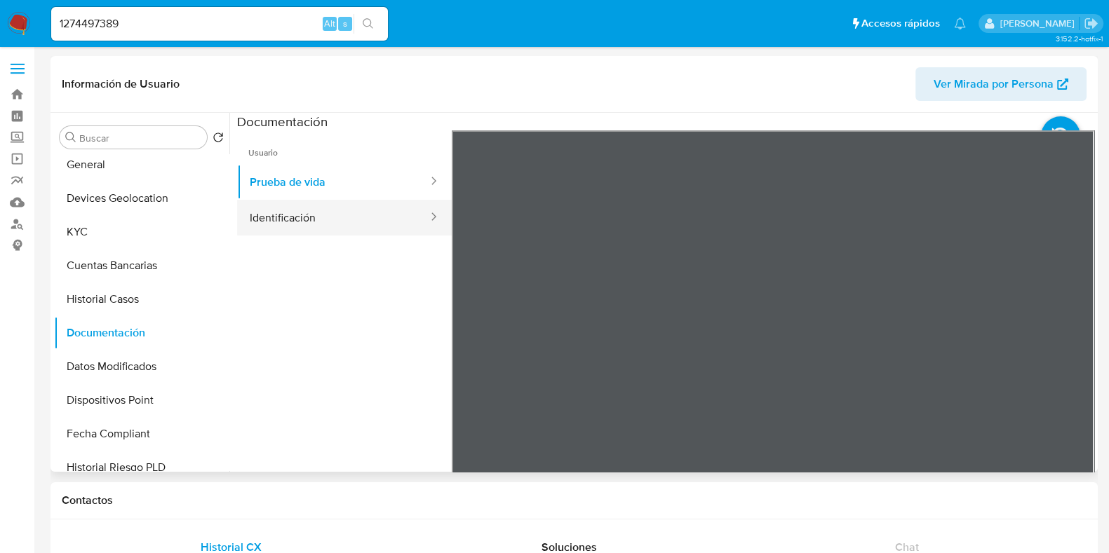
click at [304, 226] on button "Identificación" at bounding box center [333, 218] width 192 height 36
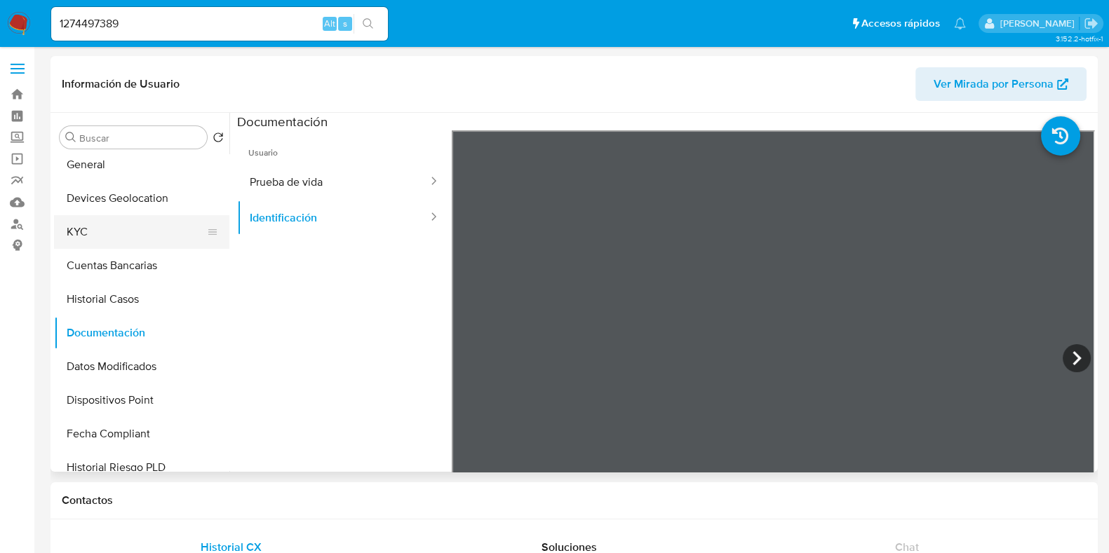
click at [96, 229] on button "KYC" at bounding box center [136, 232] width 164 height 34
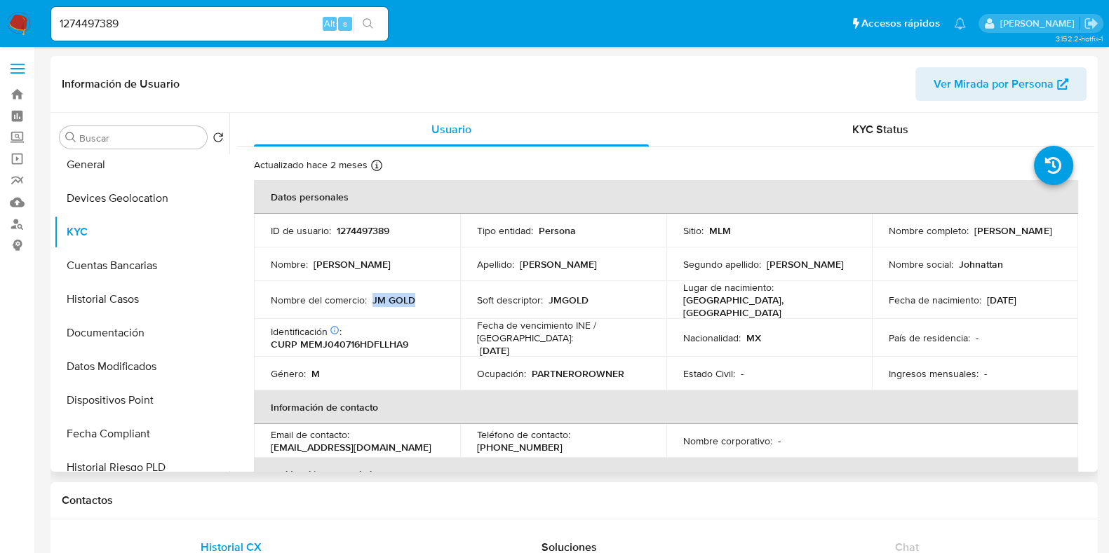
drag, startPoint x: 412, startPoint y: 295, endPoint x: 372, endPoint y: 292, distance: 40.1
click at [372, 294] on p "JM GOLD" at bounding box center [393, 300] width 43 height 13
copy p "JM GOLD"
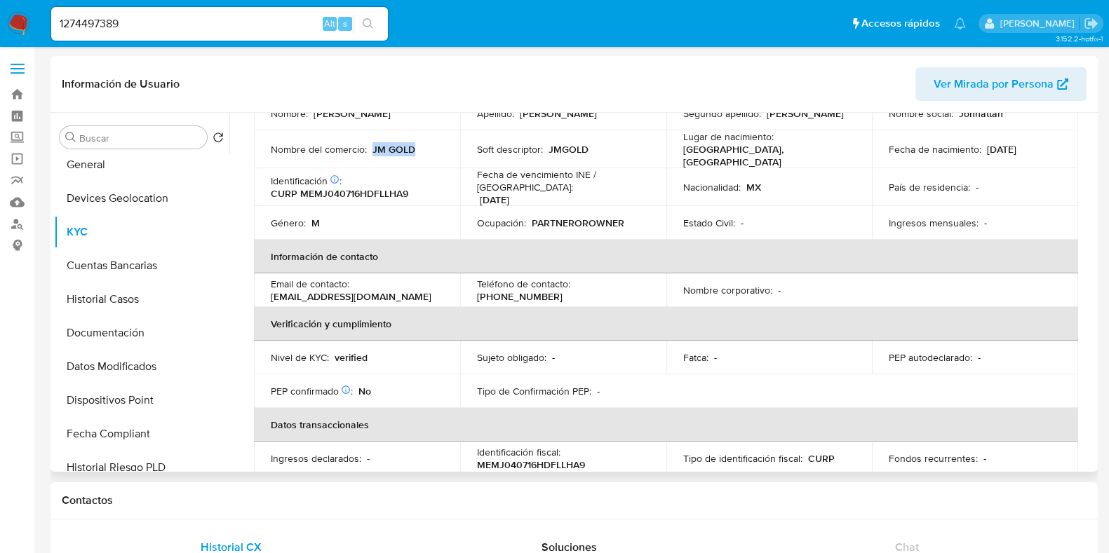
scroll to position [263, 0]
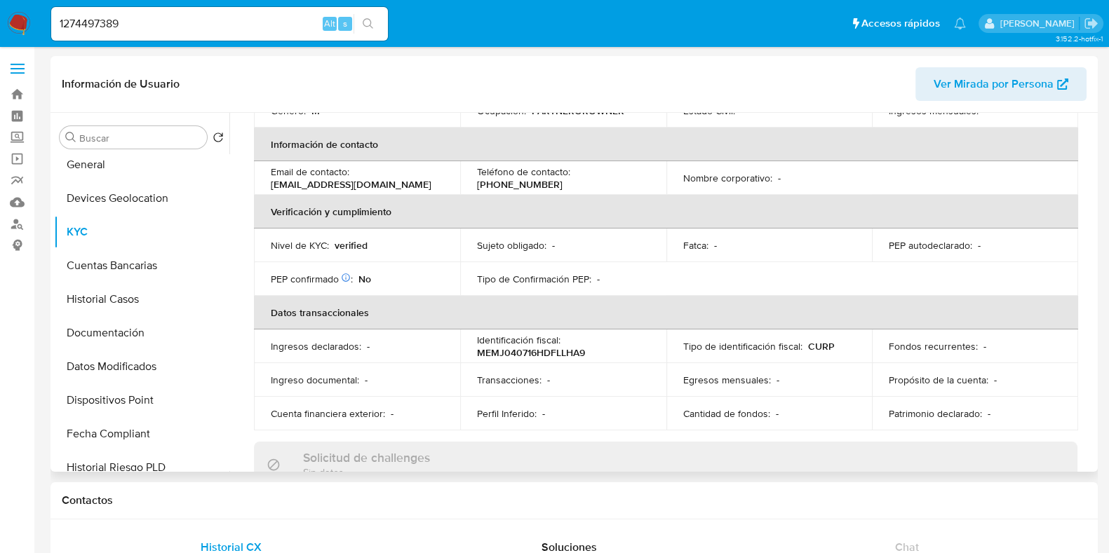
click at [562, 178] on p "(55) 45451681" at bounding box center [520, 184] width 86 height 13
copy p "45451681"
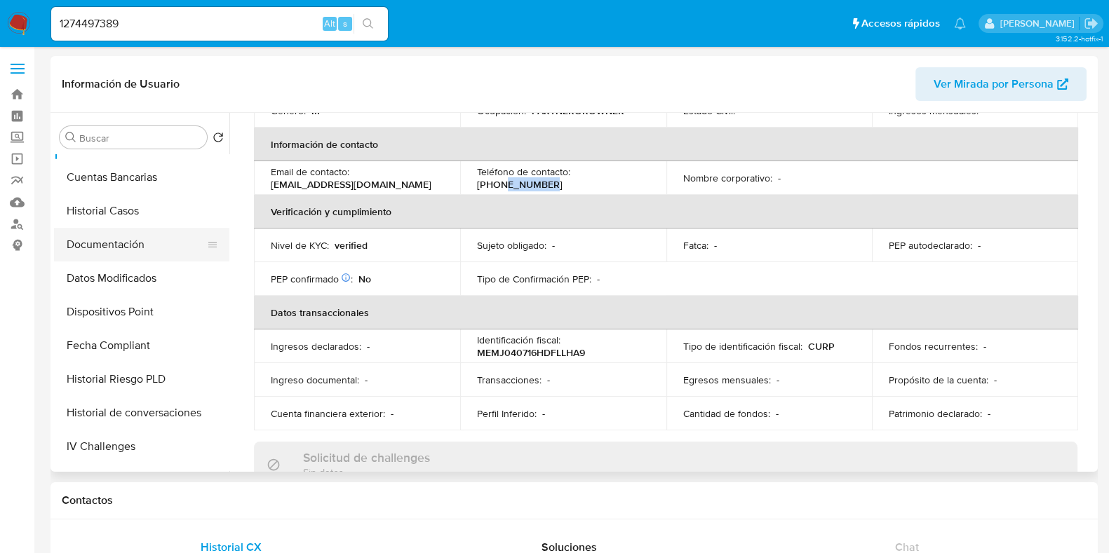
click at [118, 248] on button "Documentación" at bounding box center [136, 245] width 164 height 34
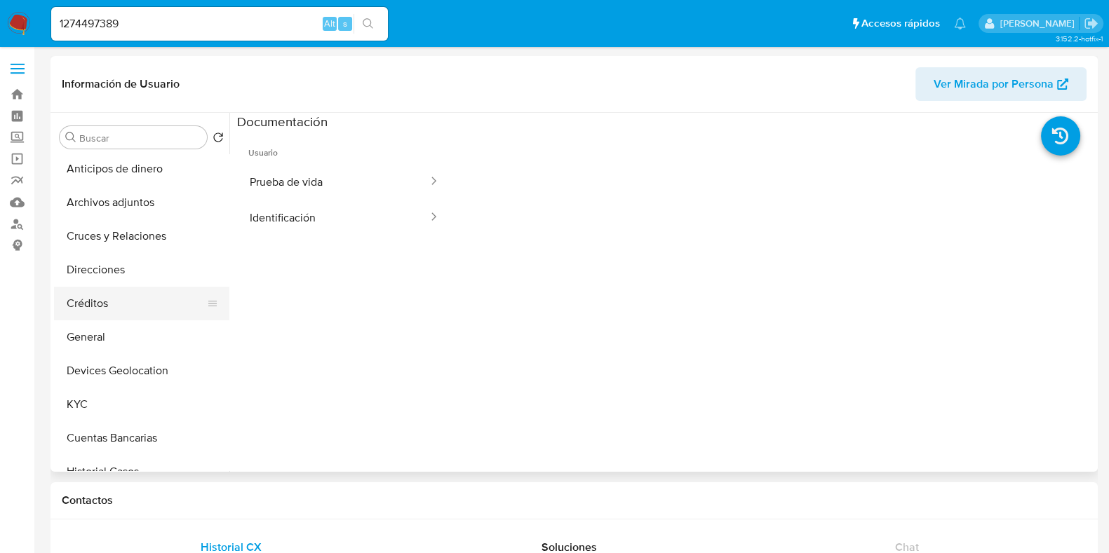
scroll to position [0, 0]
click at [134, 214] on button "Archivos adjuntos" at bounding box center [136, 205] width 164 height 34
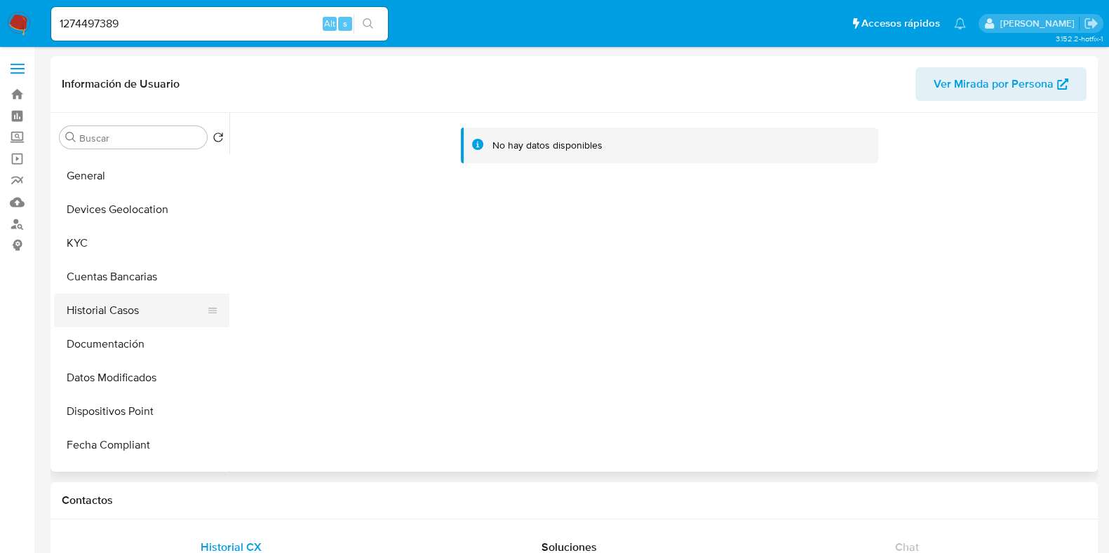
scroll to position [175, 0]
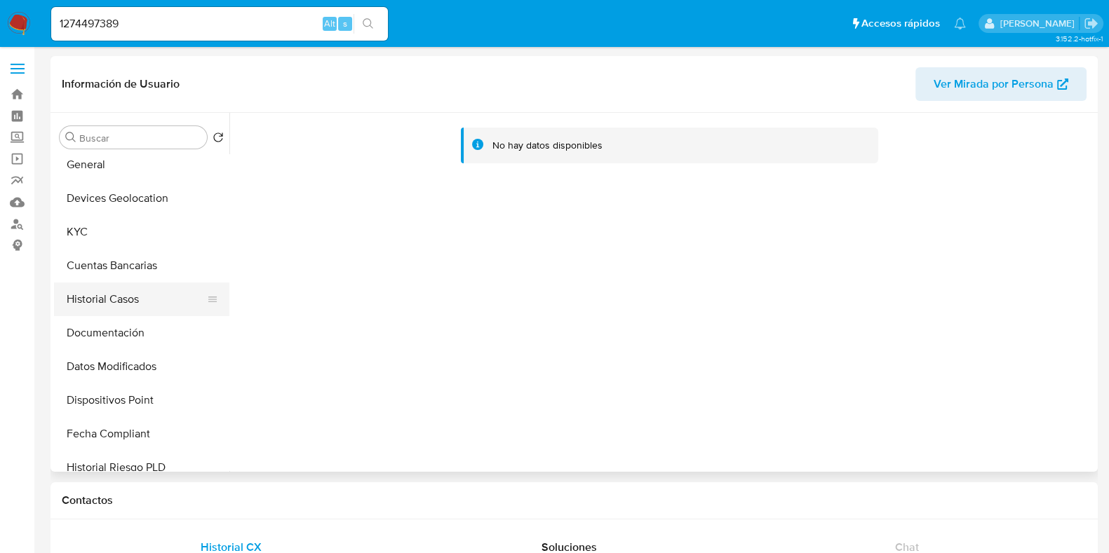
click at [107, 306] on button "Historial Casos" at bounding box center [136, 300] width 164 height 34
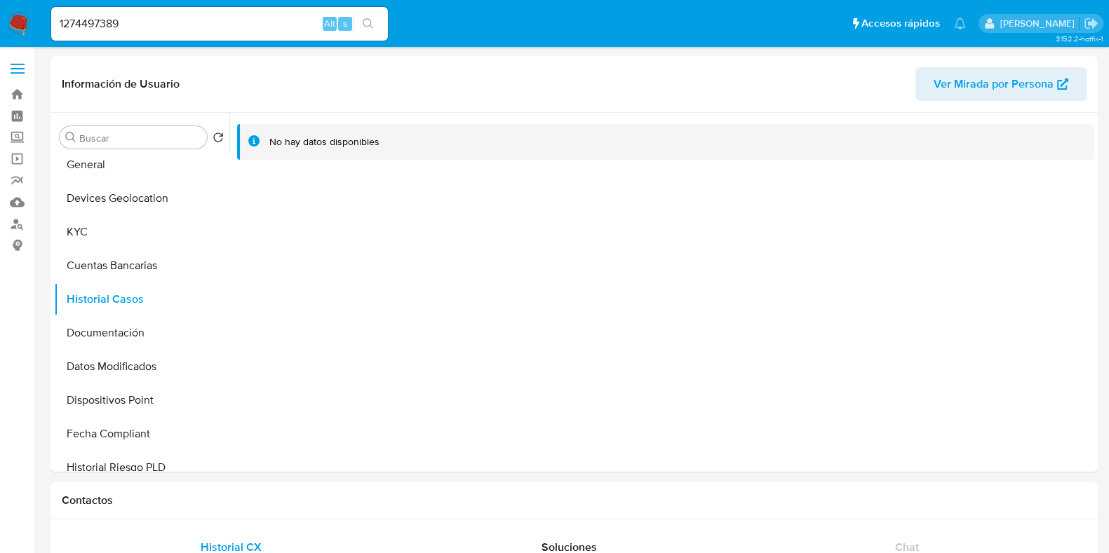
click at [11, 16] on img at bounding box center [19, 24] width 24 height 24
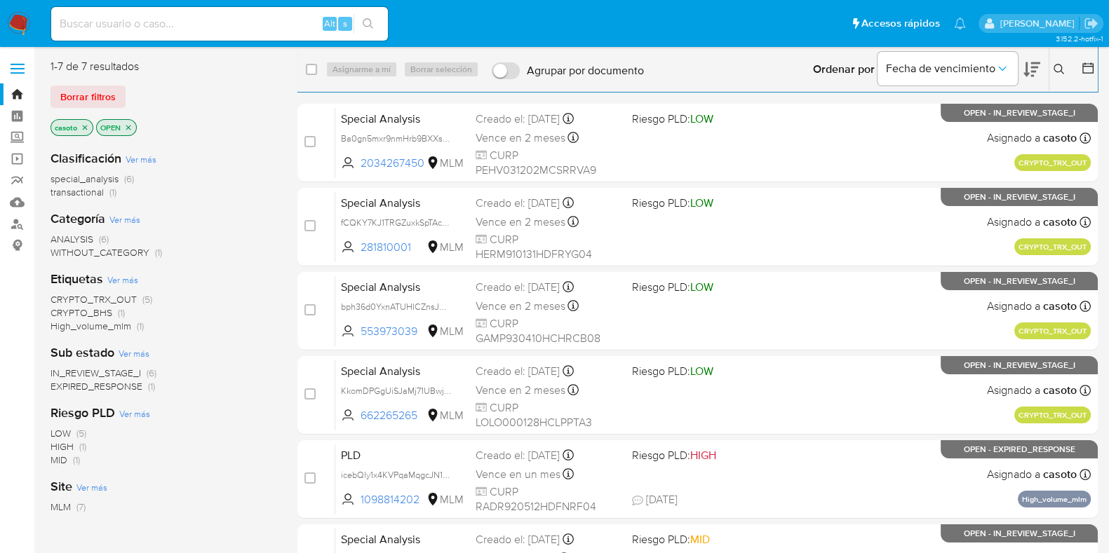
click at [1057, 72] on icon at bounding box center [1058, 69] width 11 height 11
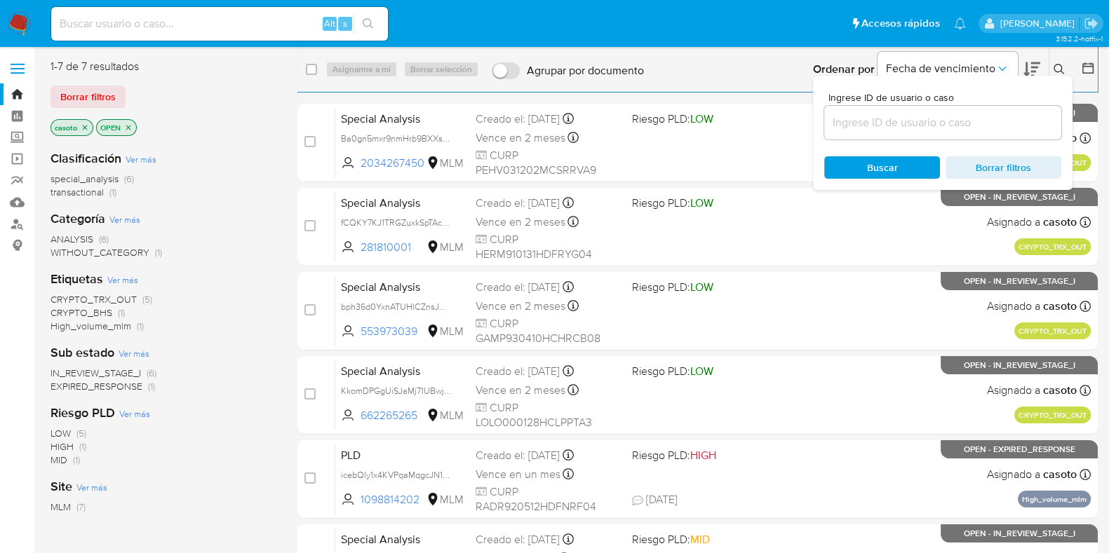
click at [913, 126] on input at bounding box center [942, 123] width 237 height 18
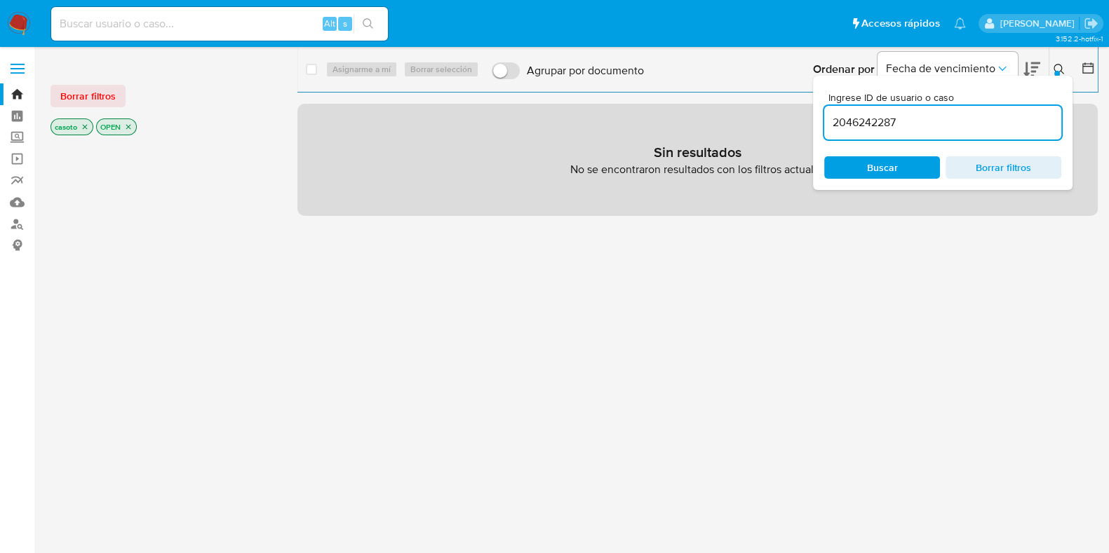
click at [929, 124] on input "2046242287" at bounding box center [942, 123] width 237 height 18
type input "2046242287"
click at [855, 163] on span "Buscar" at bounding box center [882, 168] width 96 height 20
click at [88, 126] on icon "close-filter" at bounding box center [85, 127] width 8 height 8
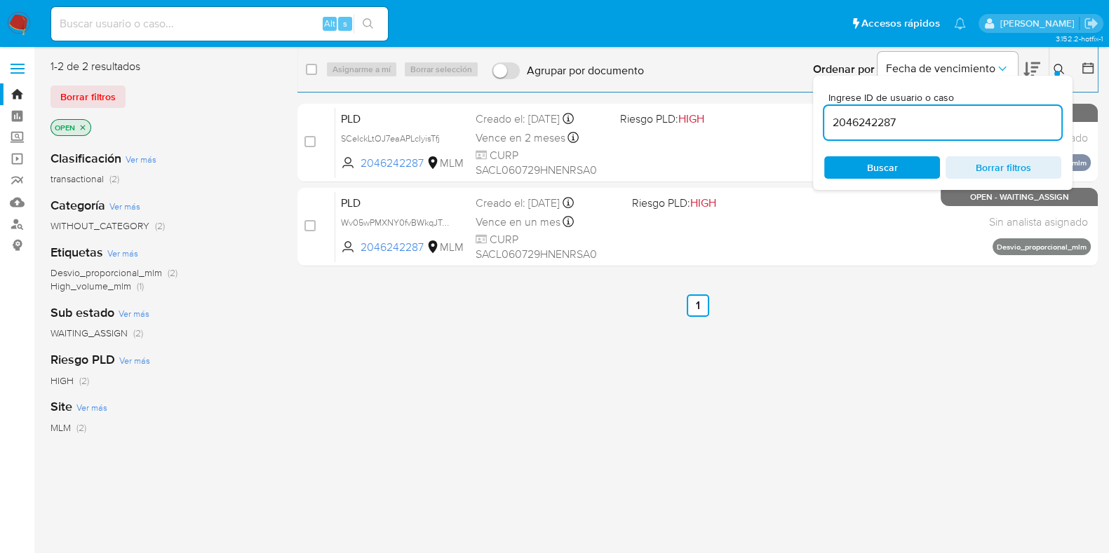
click at [1055, 68] on icon at bounding box center [1058, 69] width 11 height 11
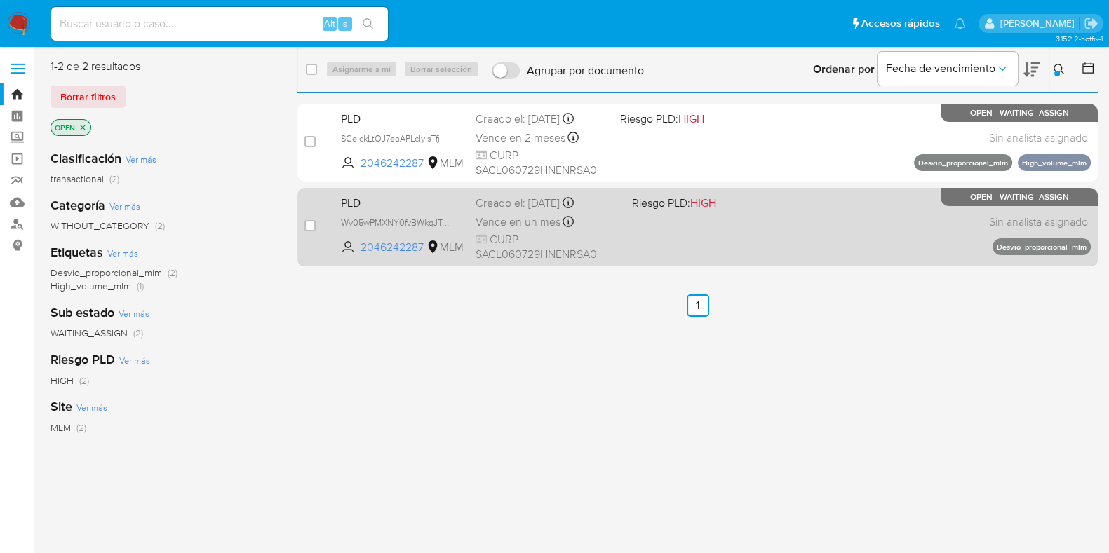
click at [806, 208] on div "PLD Wv05wPMXNY0fvBWkqJTmGIm0 2046242287 MLM Riesgo PLD: HIGH Creado el: 12/07/2…" at bounding box center [712, 226] width 755 height 71
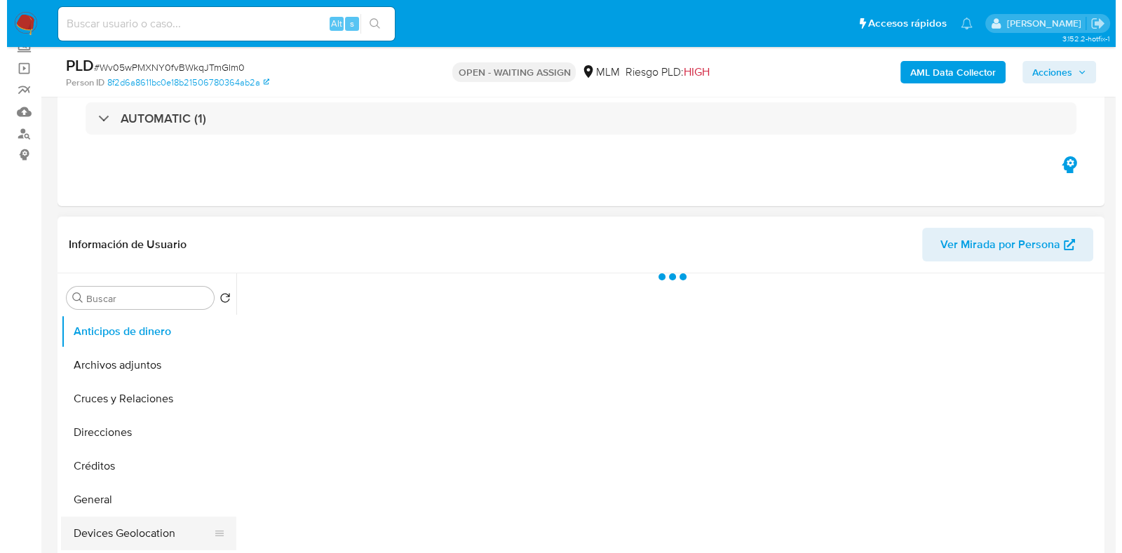
scroll to position [263, 0]
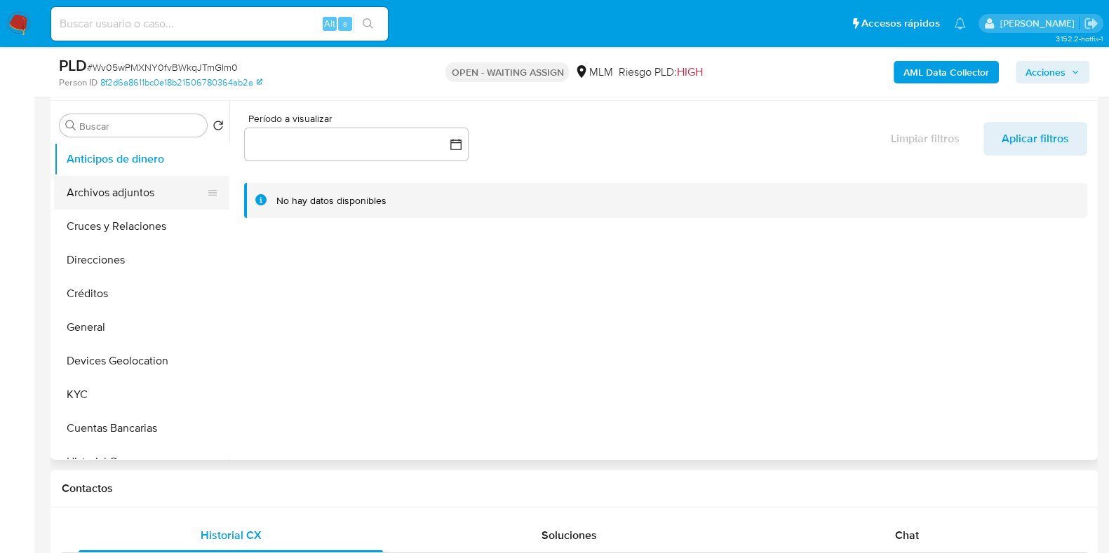
click at [118, 194] on button "Archivos adjuntos" at bounding box center [136, 193] width 164 height 34
select select "10"
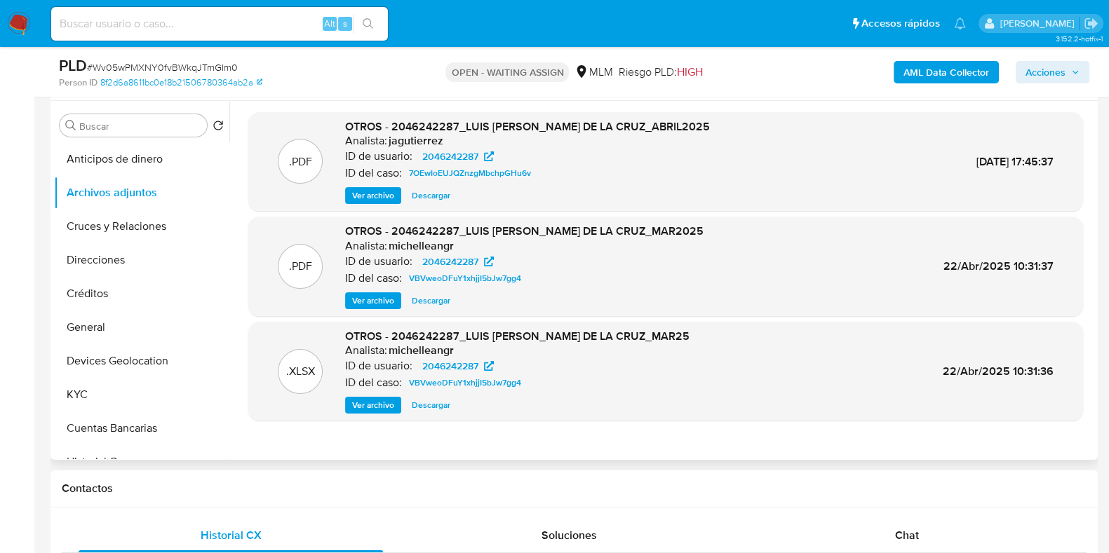
click at [360, 194] on span "Ver archivo" at bounding box center [373, 196] width 42 height 14
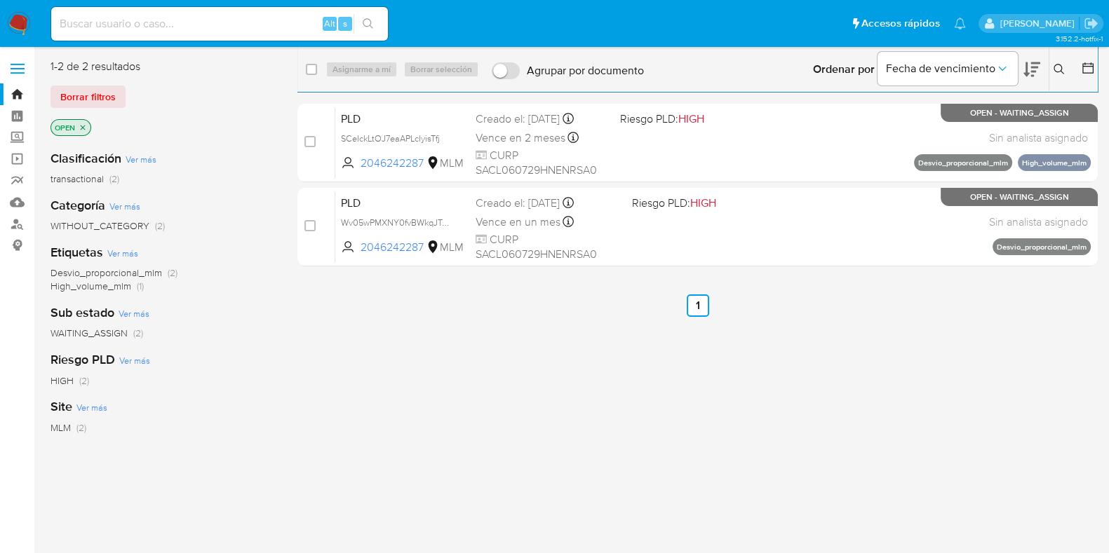
click at [228, 27] on input at bounding box center [219, 24] width 337 height 18
paste input "367898346"
type input "367898346"
click at [365, 29] on icon "search-icon" at bounding box center [368, 23] width 11 height 11
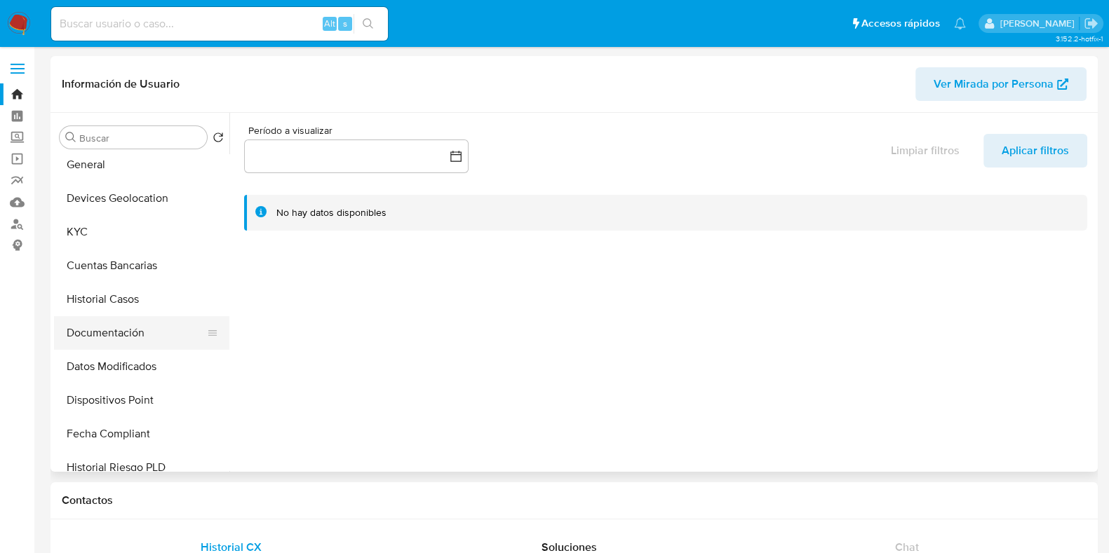
select select "10"
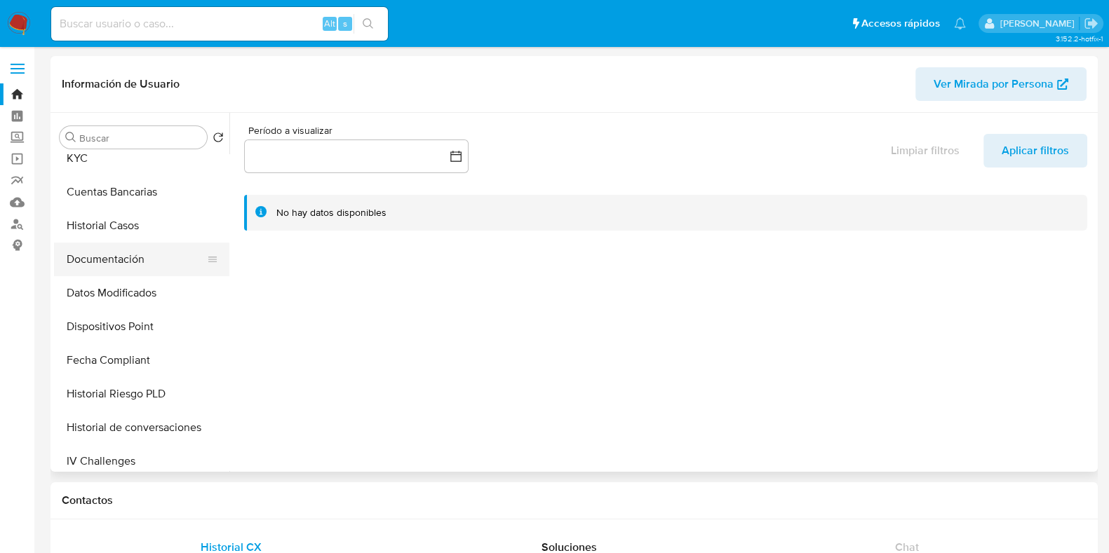
scroll to position [350, 0]
click at [137, 331] on button "Historial de conversaciones" at bounding box center [141, 326] width 175 height 34
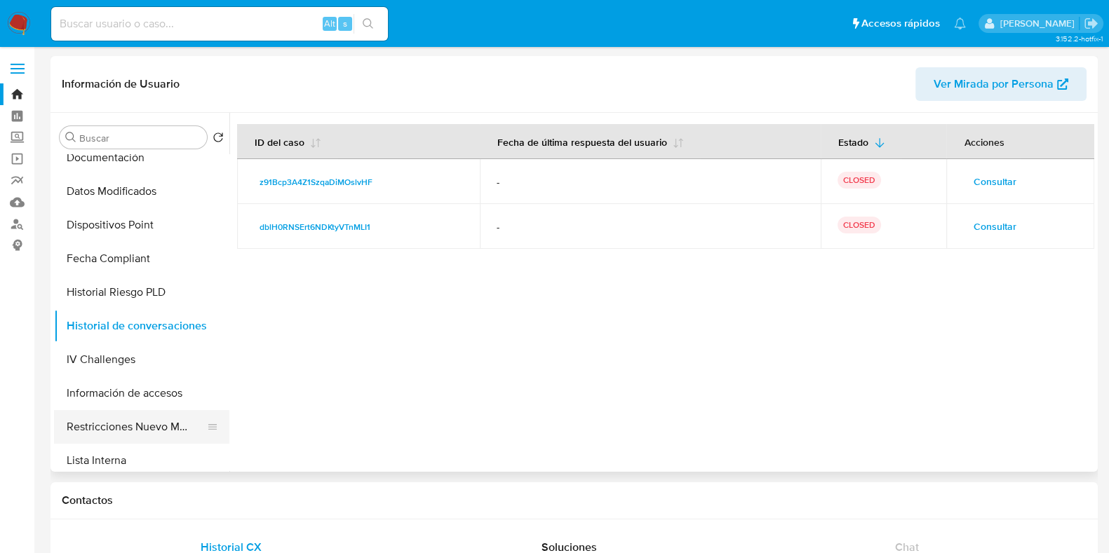
click at [129, 422] on button "Restricciones Nuevo Mundo" at bounding box center [136, 427] width 164 height 34
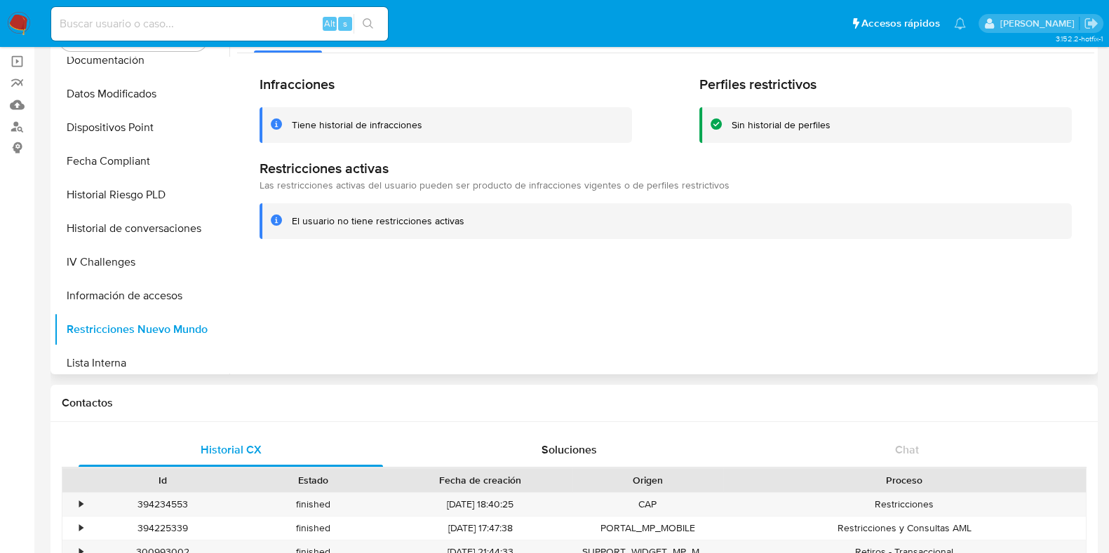
scroll to position [0, 0]
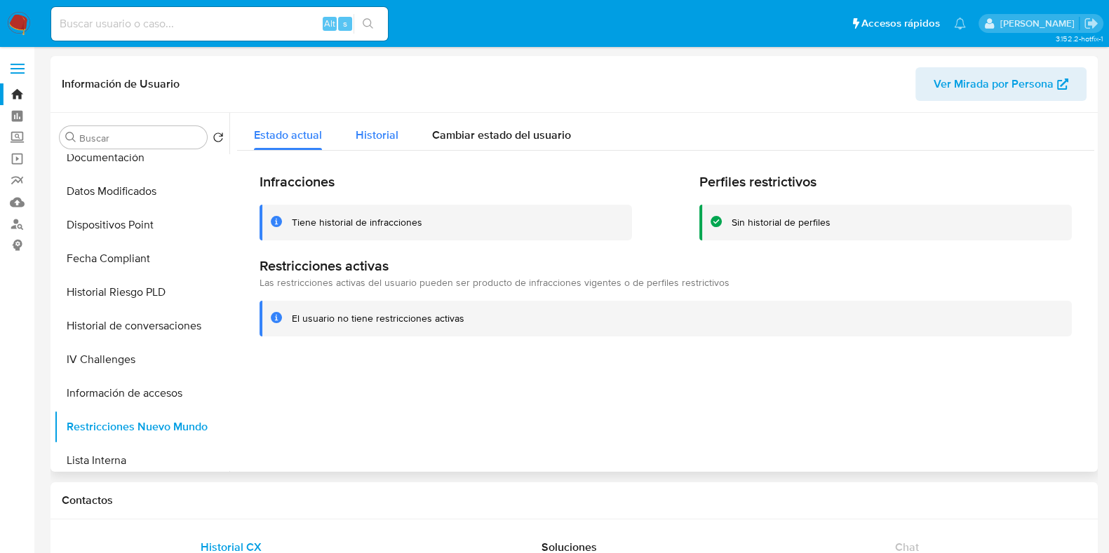
click at [381, 142] on span "Historial" at bounding box center [376, 135] width 43 height 16
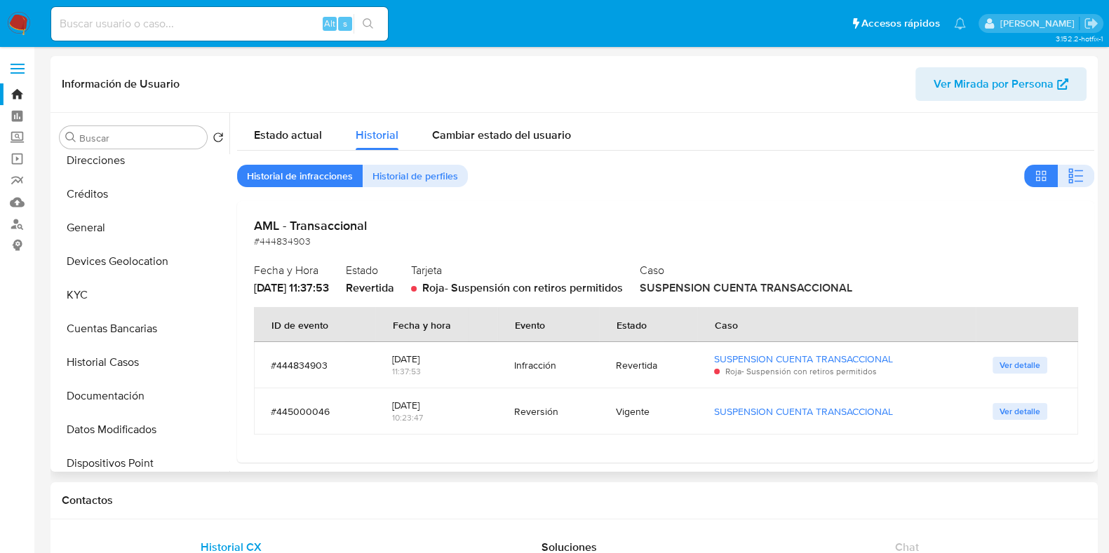
scroll to position [33, 0]
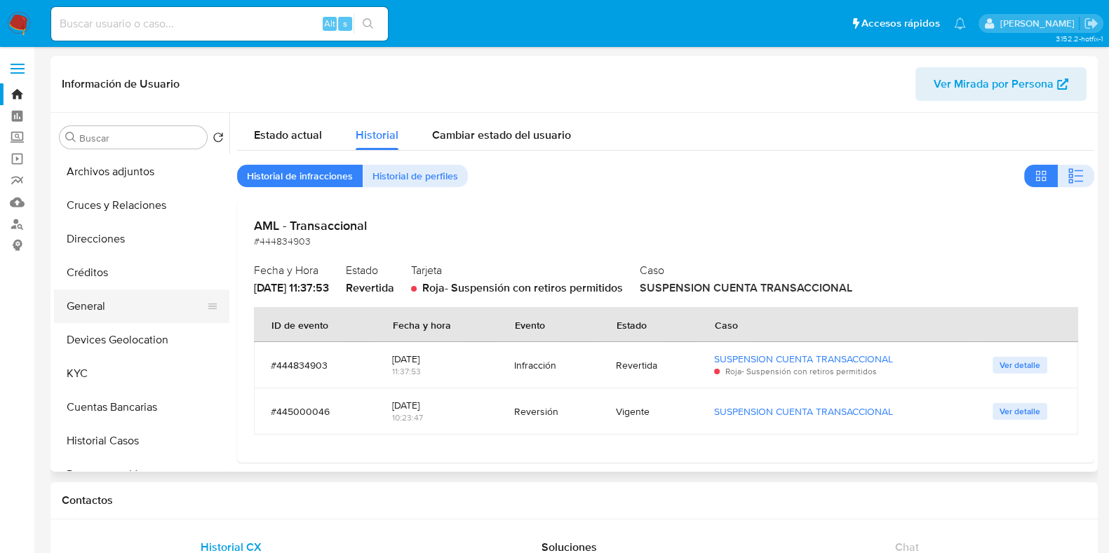
click at [87, 310] on button "General" at bounding box center [136, 307] width 164 height 34
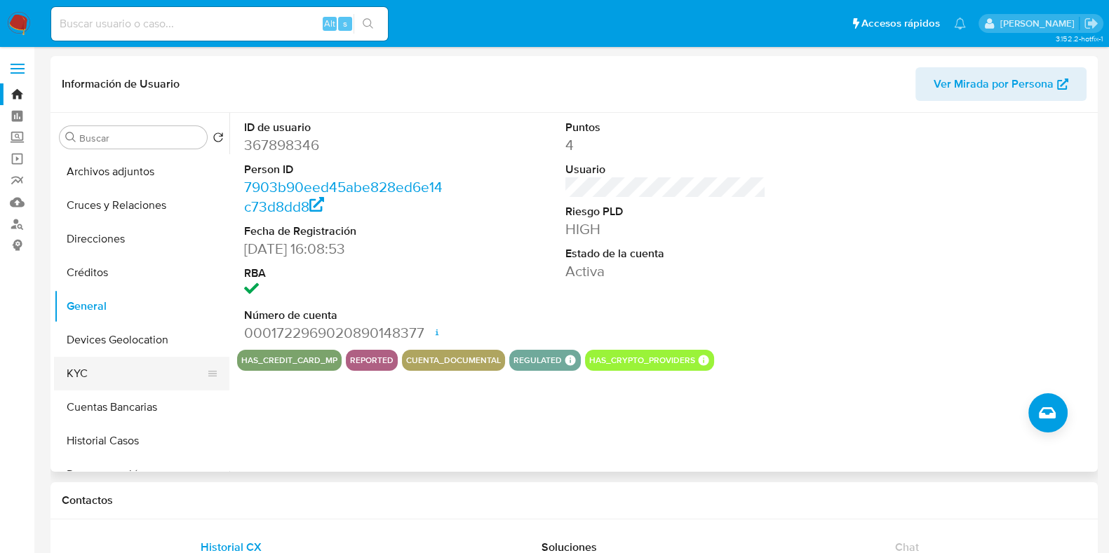
click at [102, 372] on button "KYC" at bounding box center [136, 374] width 164 height 34
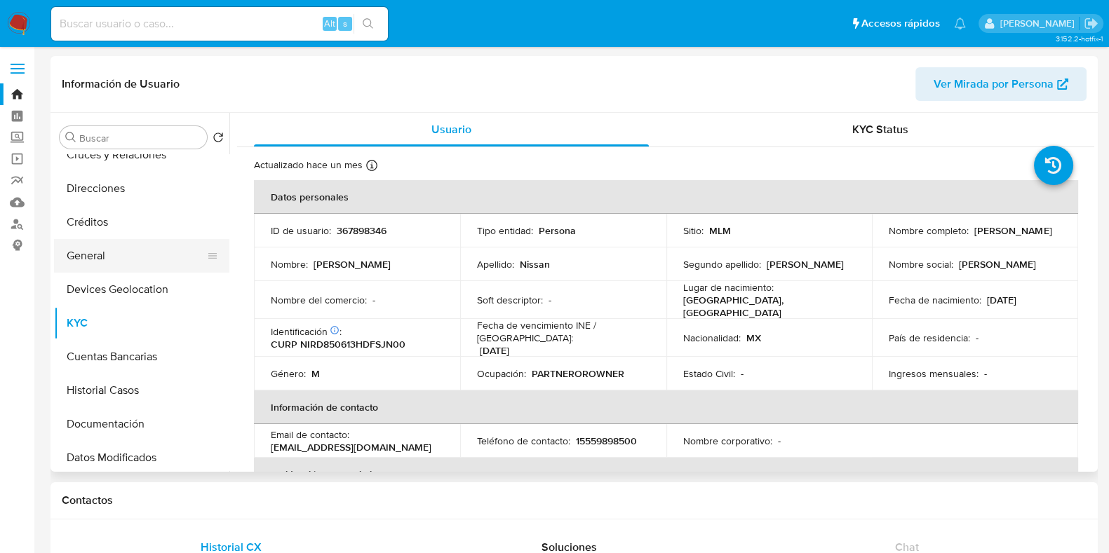
scroll to position [121, 0]
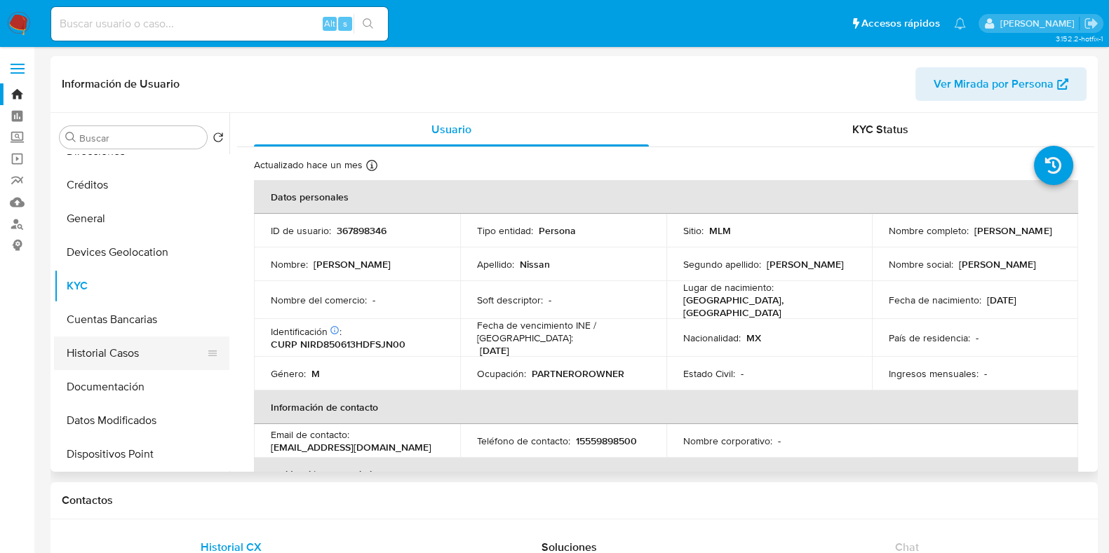
click at [117, 362] on button "Historial Casos" at bounding box center [136, 354] width 164 height 34
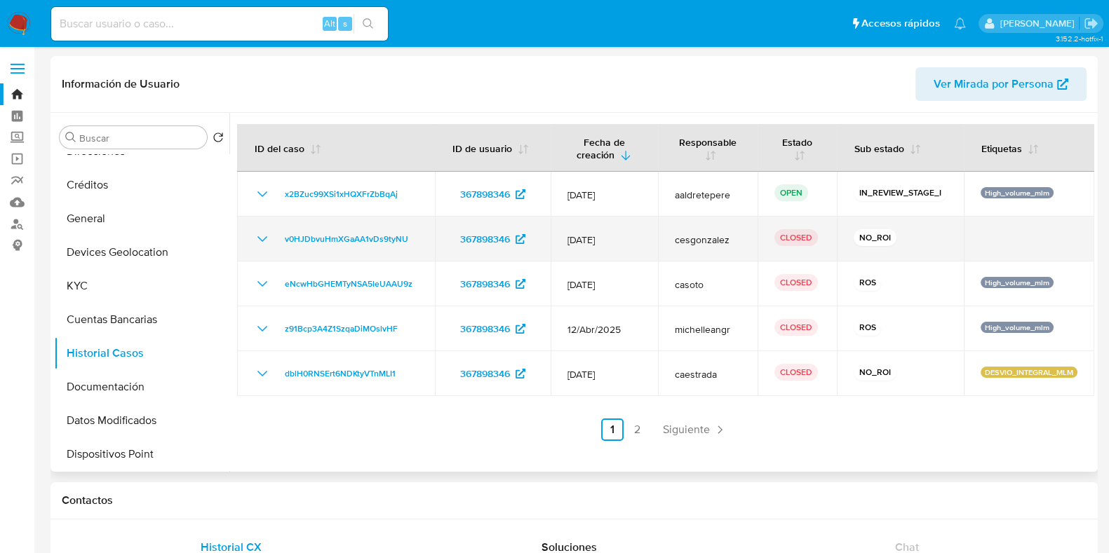
click at [264, 237] on icon "Mostrar/Ocultar" at bounding box center [262, 239] width 17 height 17
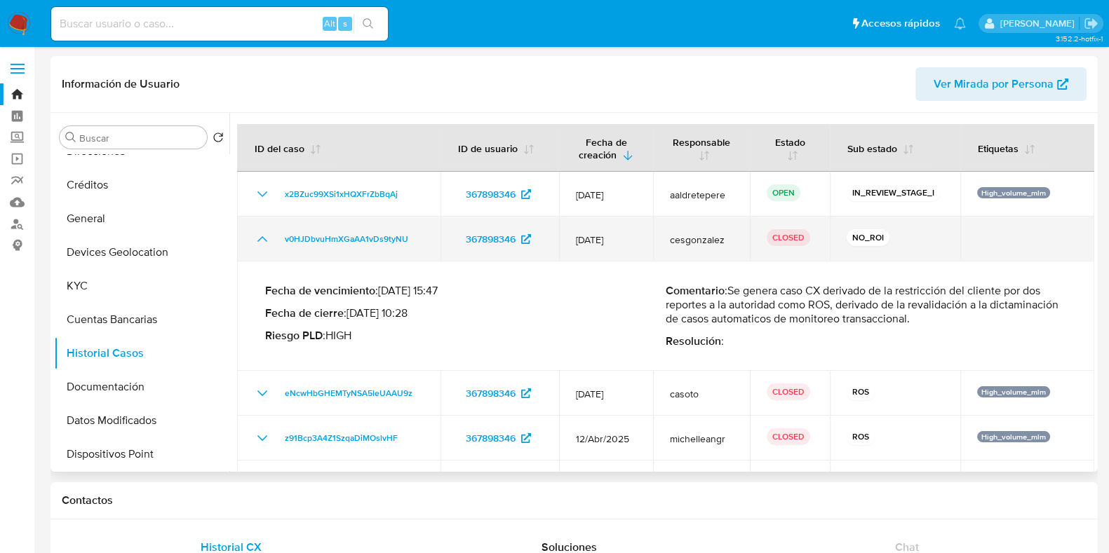
click at [264, 237] on icon "Mostrar/Ocultar" at bounding box center [262, 239] width 17 height 17
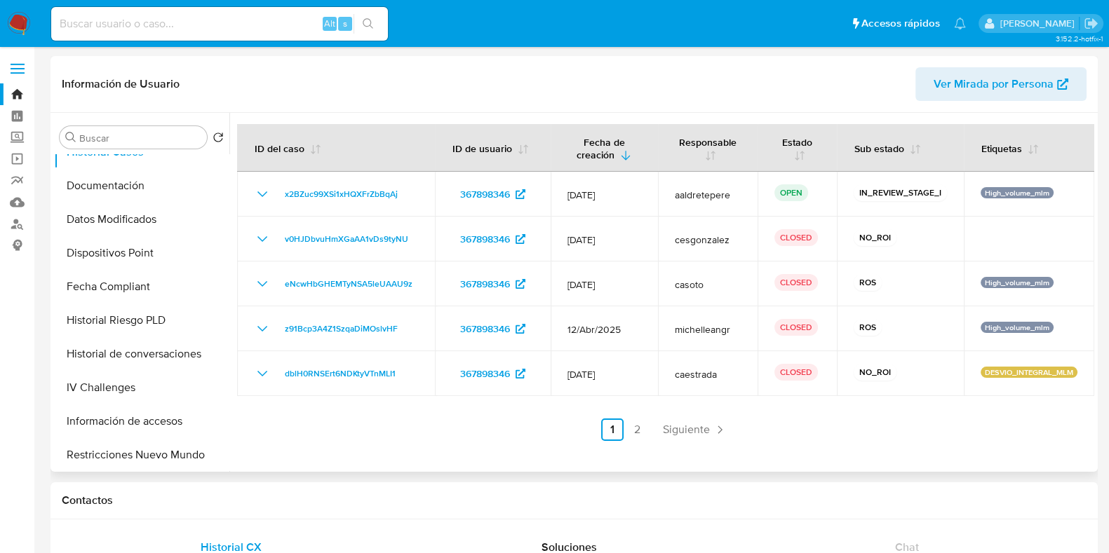
scroll to position [384, 0]
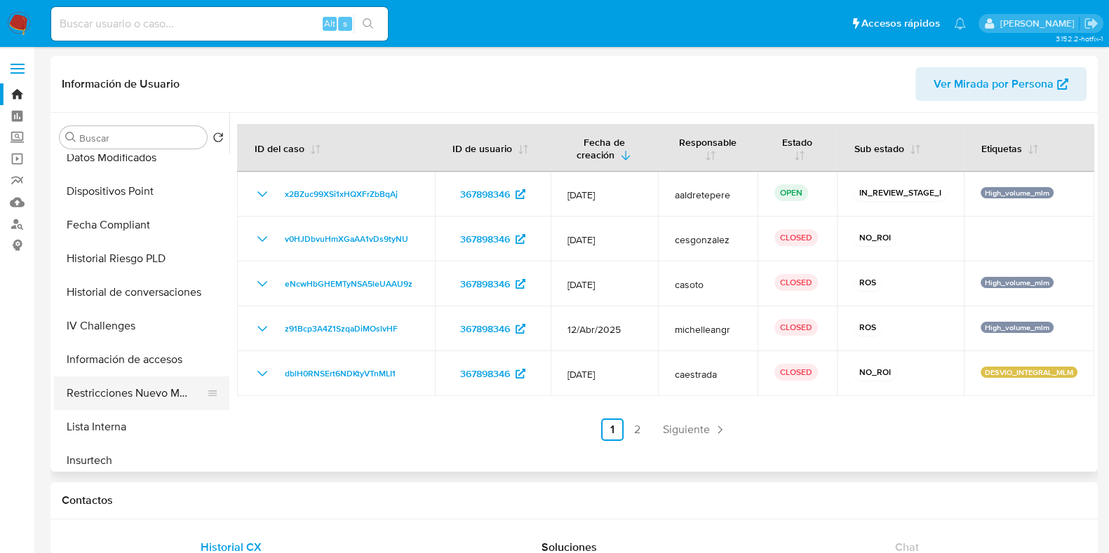
click at [130, 392] on button "Restricciones Nuevo Mundo" at bounding box center [136, 394] width 164 height 34
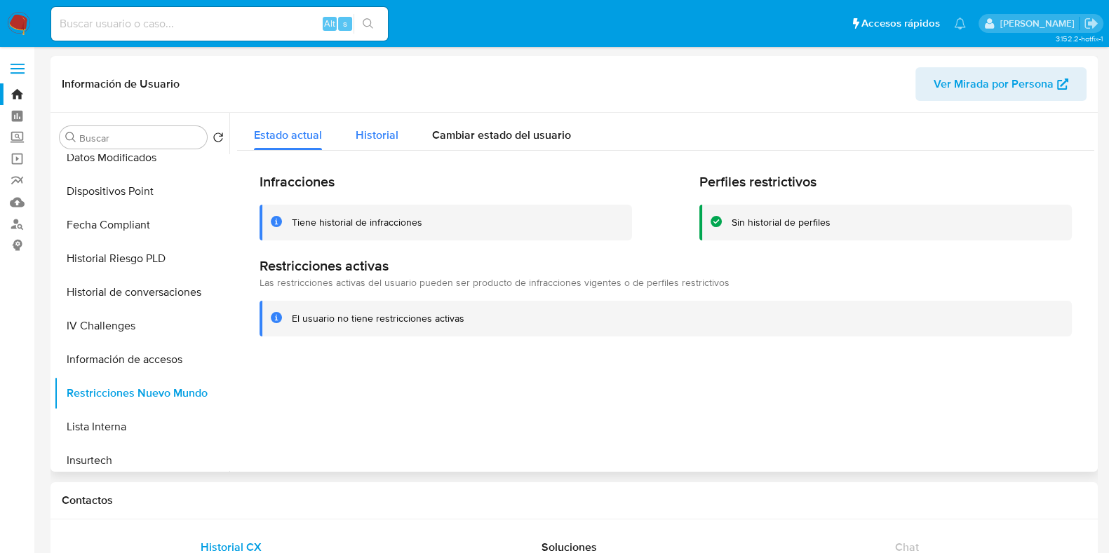
click at [389, 137] on span "Historial" at bounding box center [376, 135] width 43 height 16
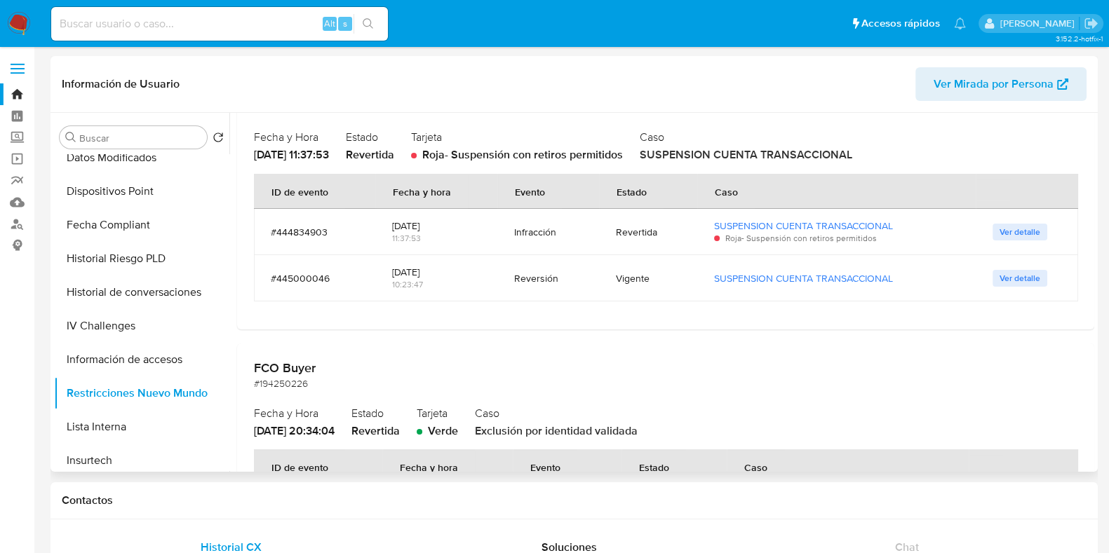
scroll to position [175, 0]
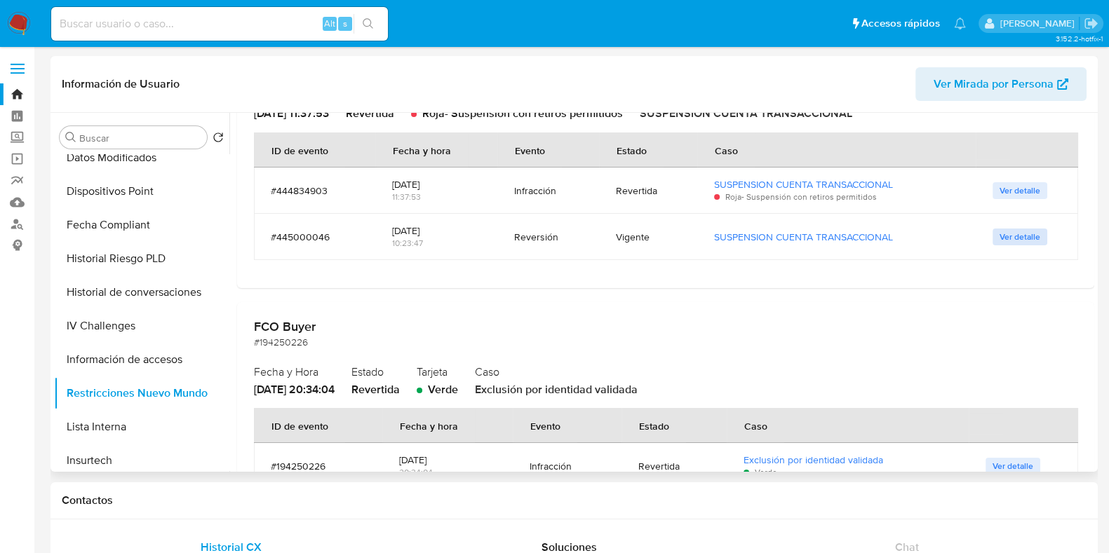
click at [1004, 238] on span "Ver detalle" at bounding box center [1019, 237] width 41 height 14
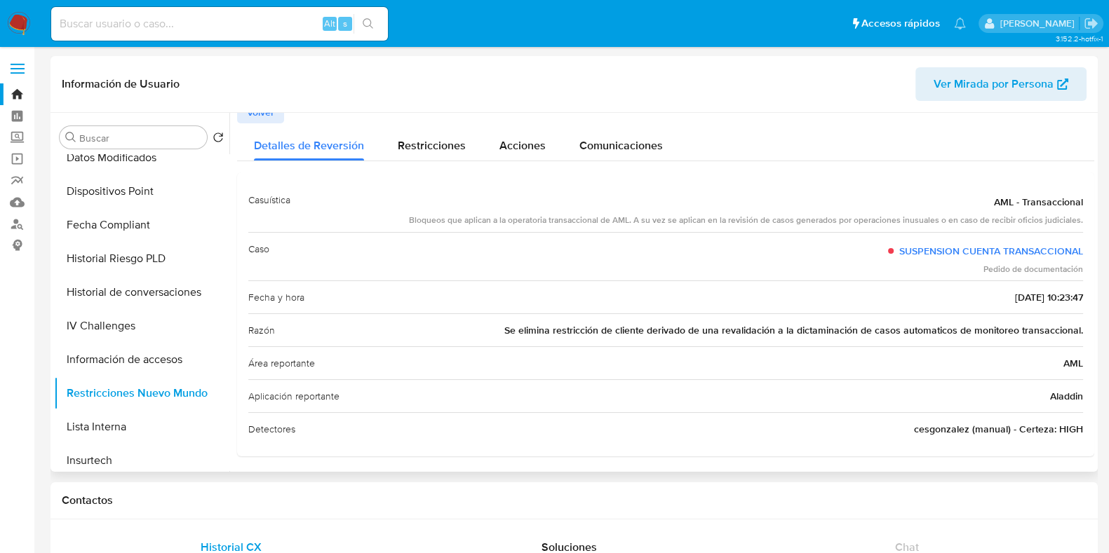
scroll to position [14, 0]
click at [493, 327] on div "Razón Se elimina restricción de cliente derivado de una revalidación a la dicta…" at bounding box center [665, 327] width 834 height 33
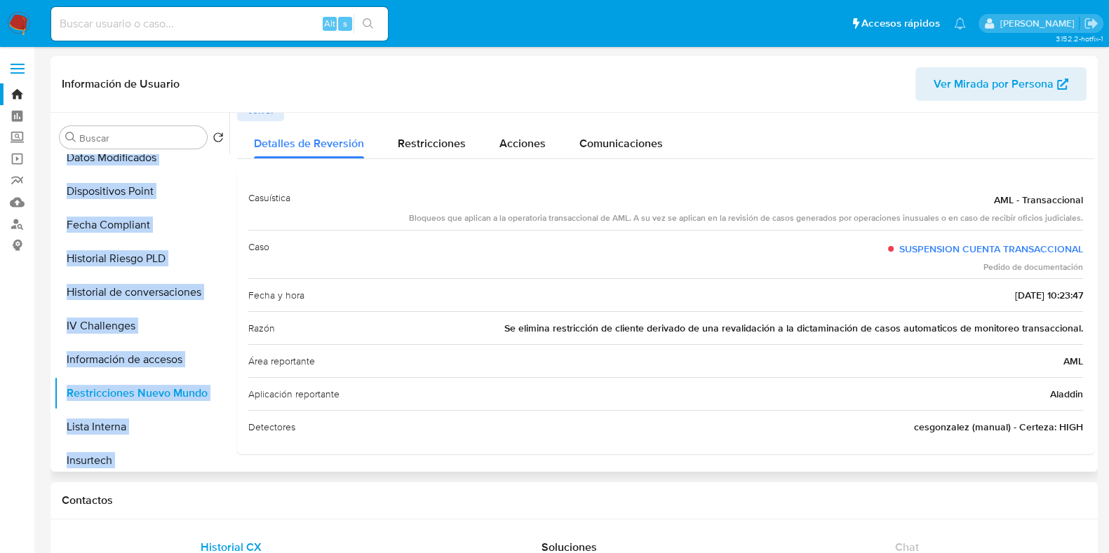
drag, startPoint x: 222, startPoint y: 122, endPoint x: 862, endPoint y: 450, distance: 718.8
click at [876, 459] on div "Buscar Volver al orden por defecto Anticipos de dinero Archivos adjuntos Cruces…" at bounding box center [574, 292] width 1040 height 359
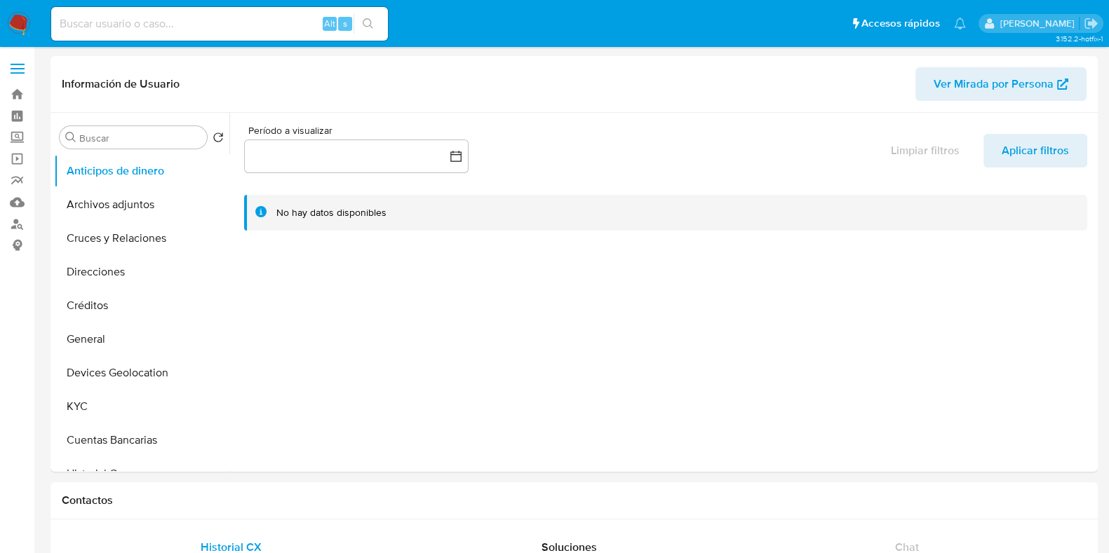
select select "10"
click at [129, 29] on input at bounding box center [219, 24] width 337 height 18
paste input "1878893224"
type input "1878893224"
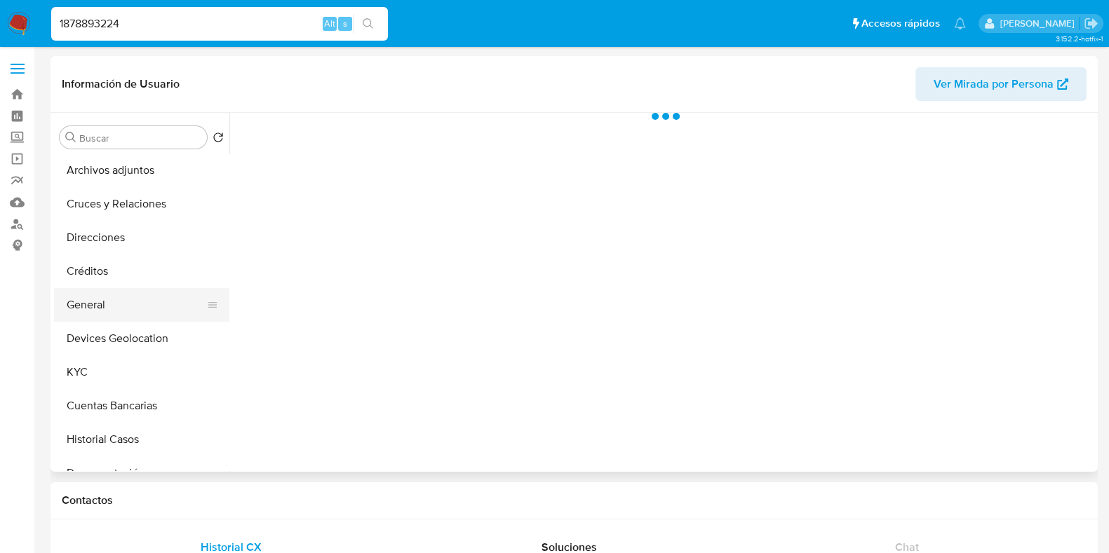
scroll to position [87, 0]
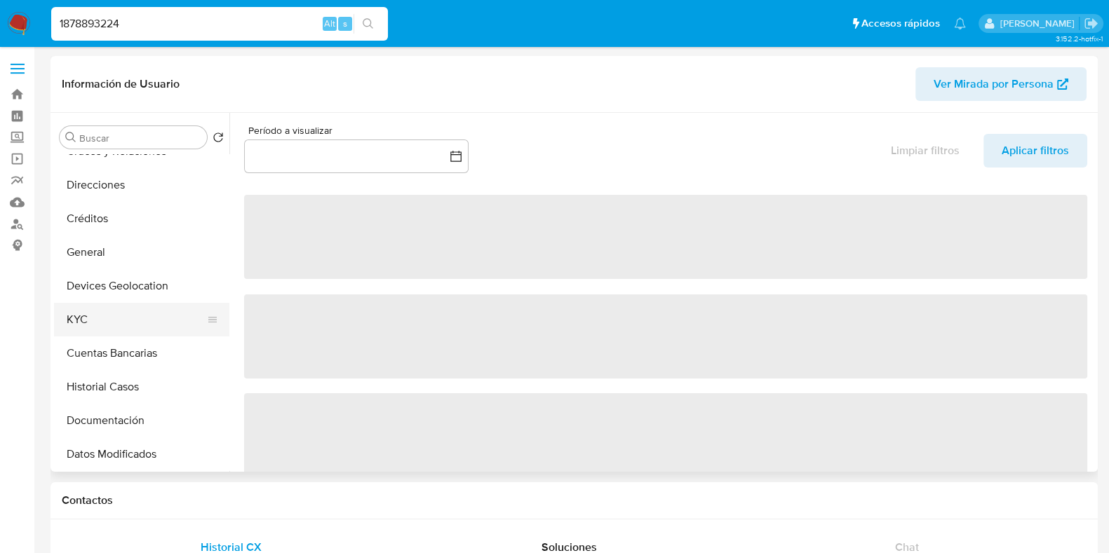
click at [97, 312] on button "KYC" at bounding box center [136, 320] width 164 height 34
select select "10"
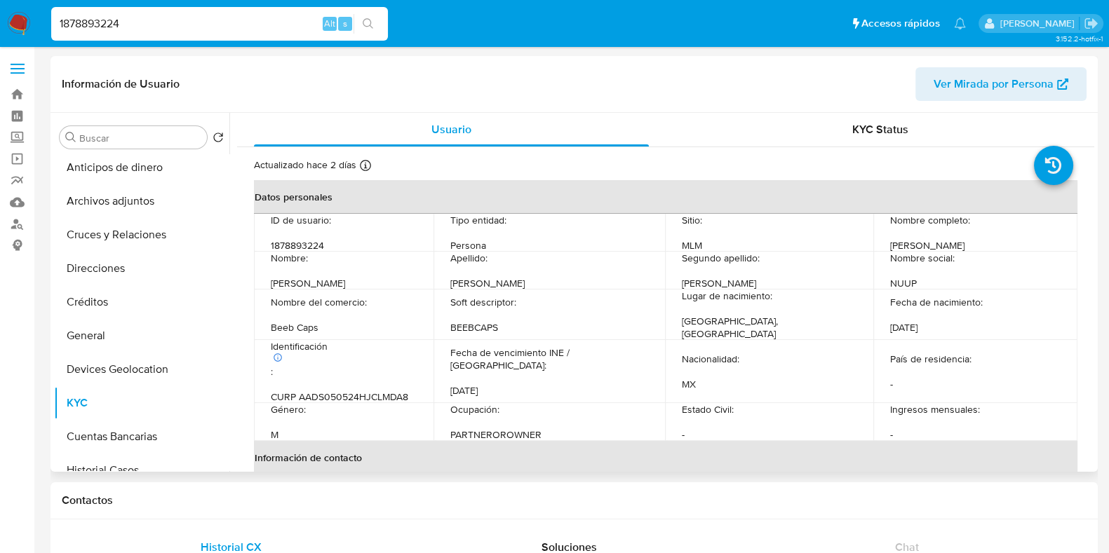
scroll to position [0, 0]
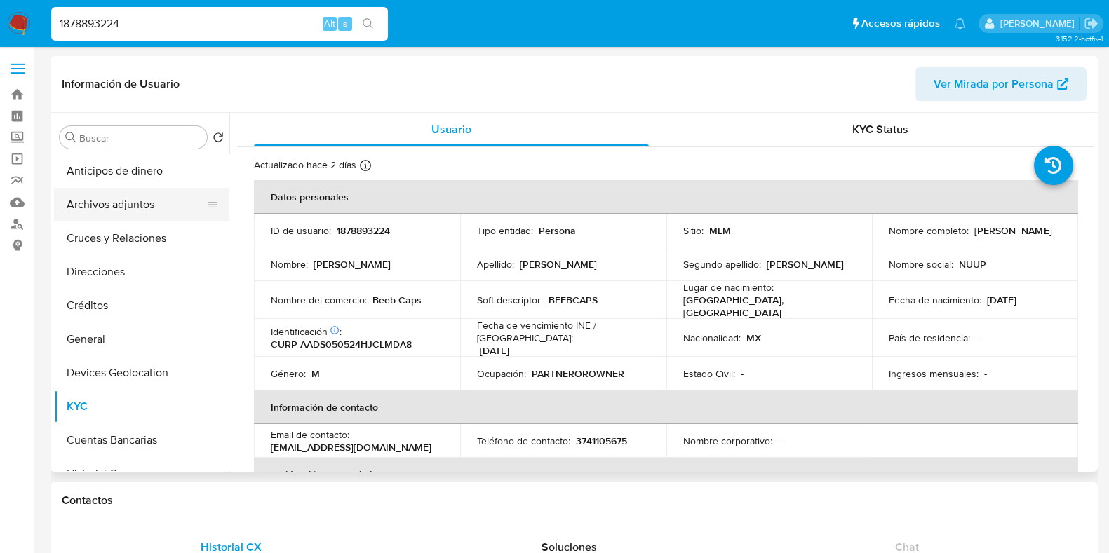
click at [115, 201] on button "Archivos adjuntos" at bounding box center [136, 205] width 164 height 34
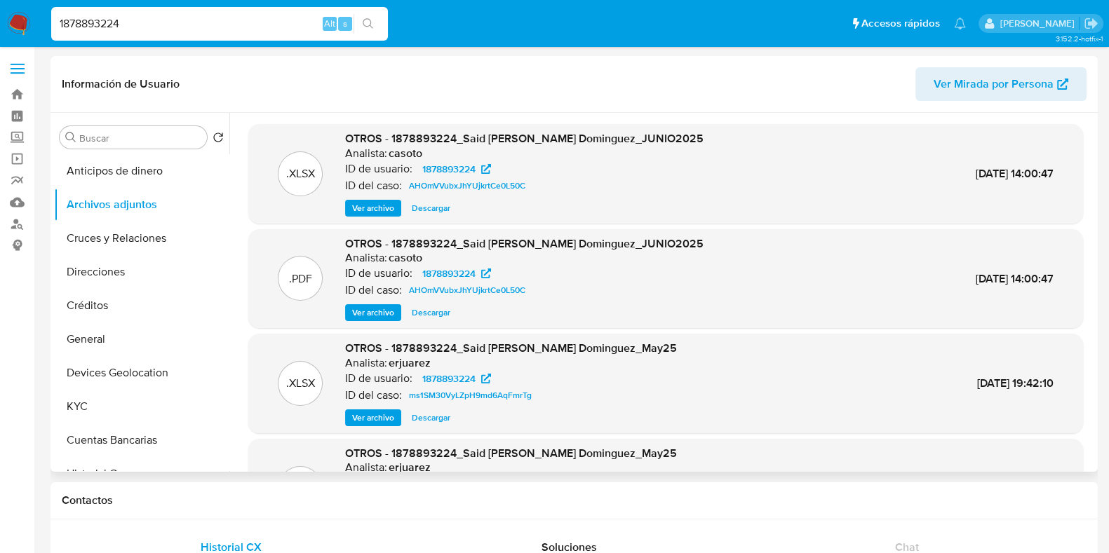
click at [370, 313] on span "Ver archivo" at bounding box center [373, 313] width 42 height 14
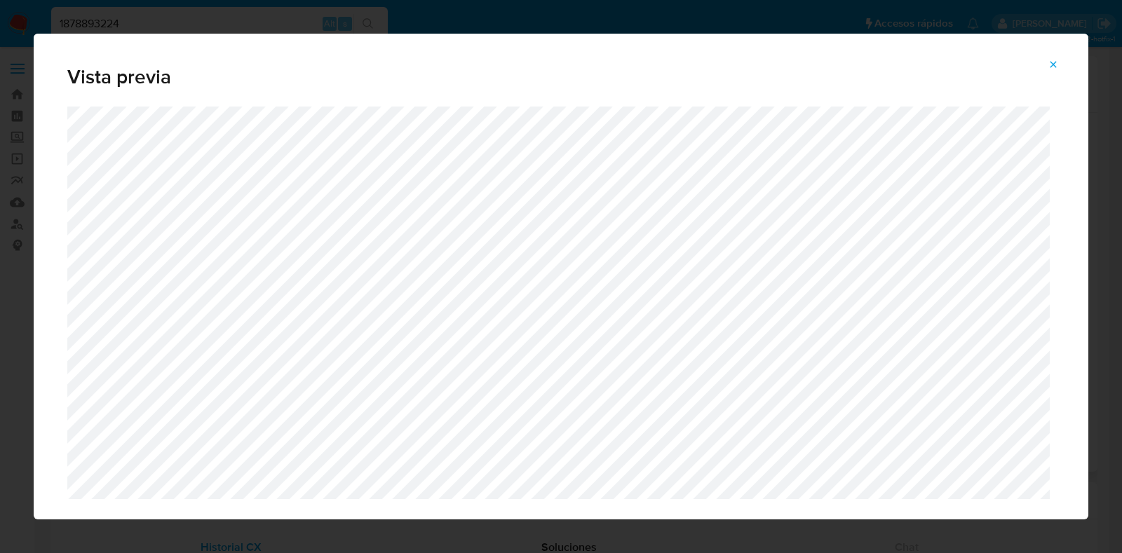
click at [1050, 61] on icon "Attachment preview" at bounding box center [1053, 64] width 11 height 11
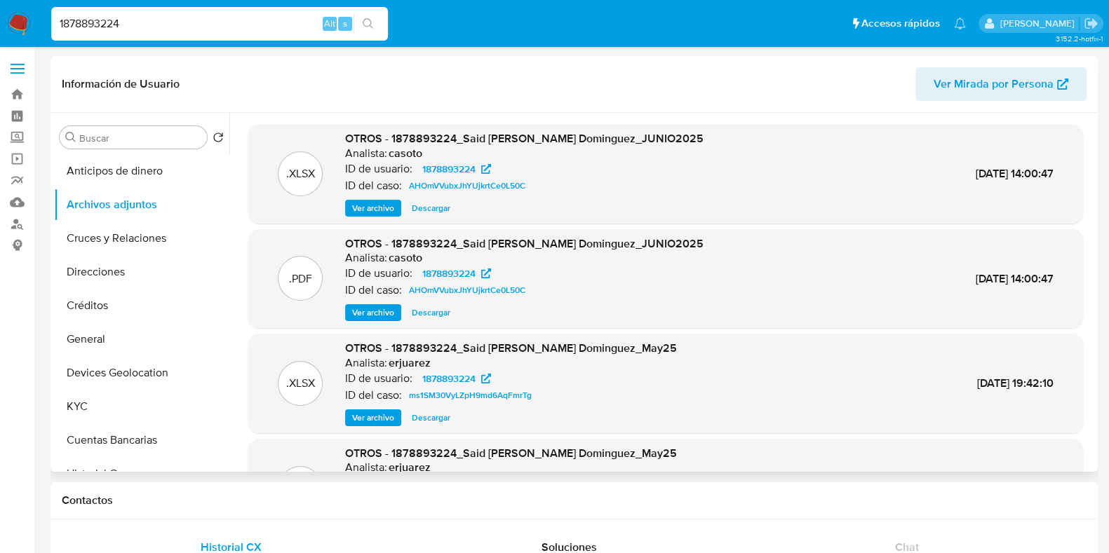
click at [116, 18] on input "1878893224" at bounding box center [219, 24] width 337 height 18
paste input "098814202"
type input "1098814202"
click at [379, 25] on button "search-icon" at bounding box center [367, 24] width 29 height 20
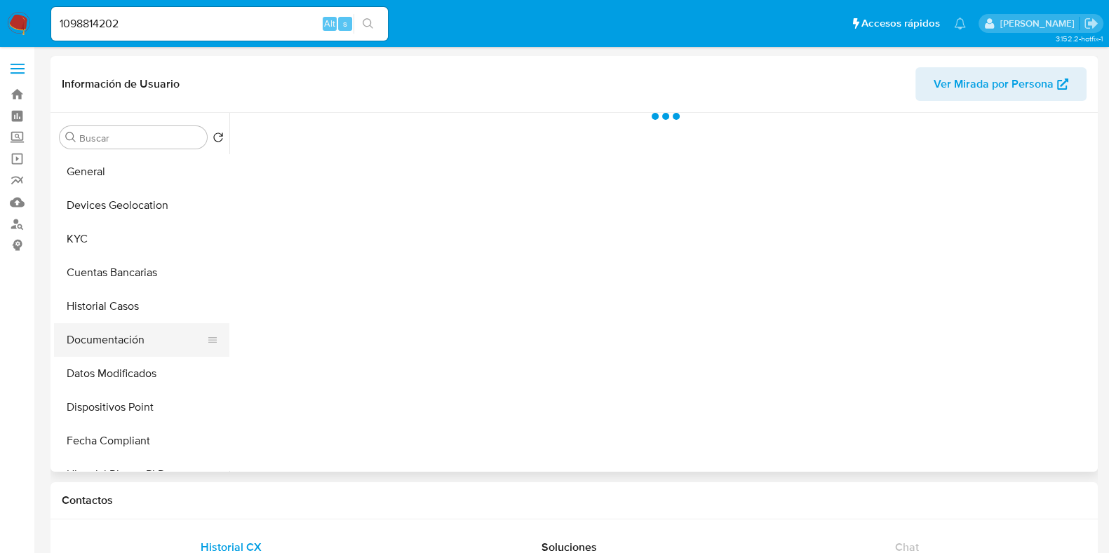
scroll to position [175, 0]
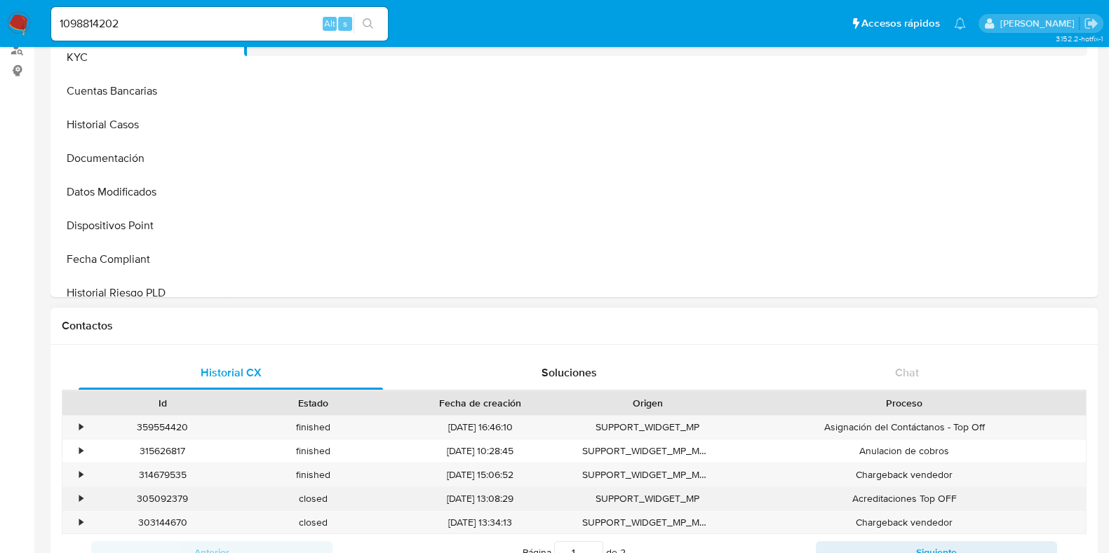
select select "10"
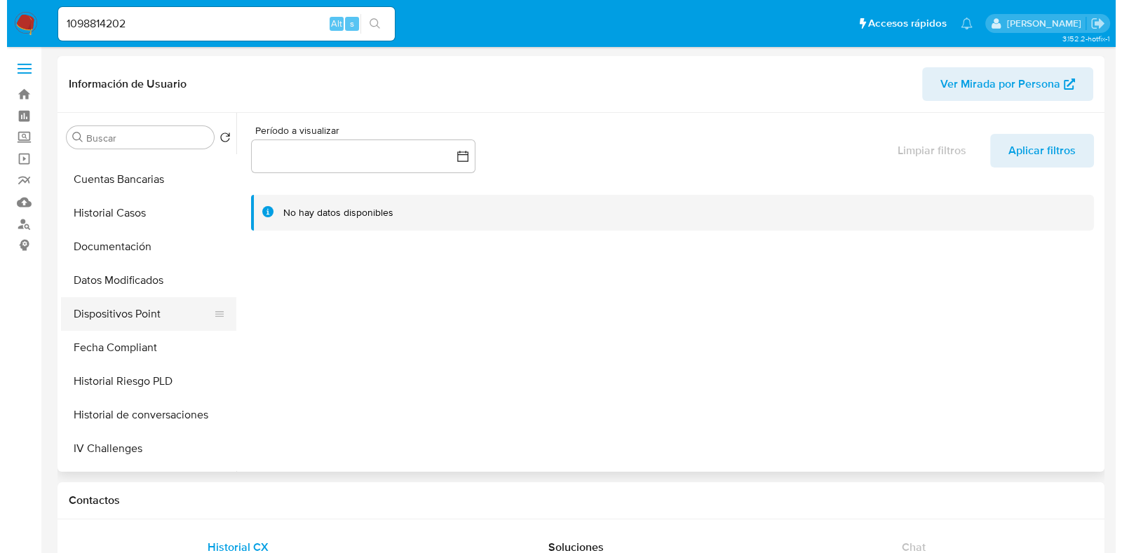
scroll to position [263, 0]
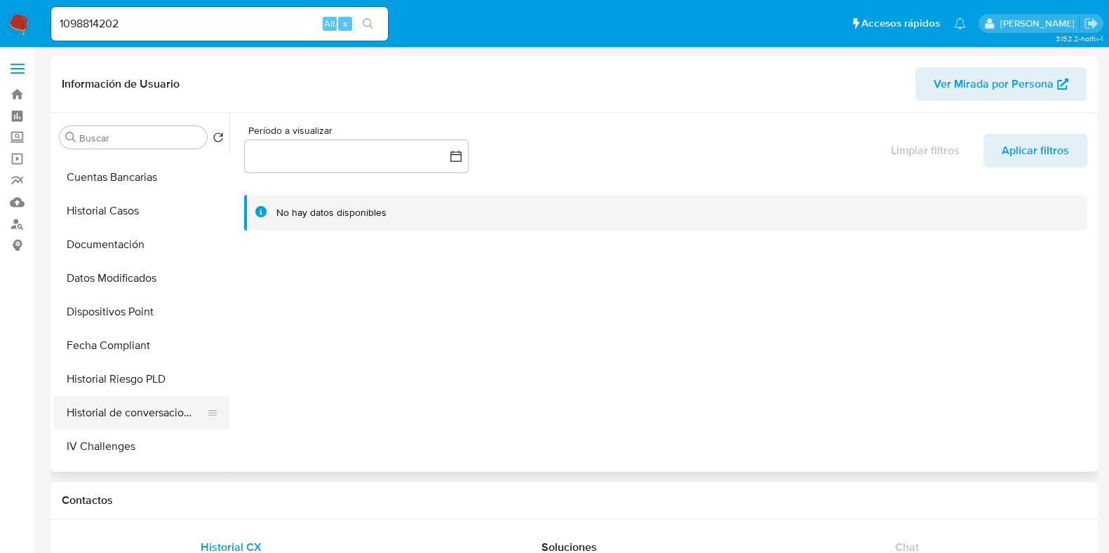
click at [147, 410] on button "Historial de conversaciones" at bounding box center [136, 413] width 164 height 34
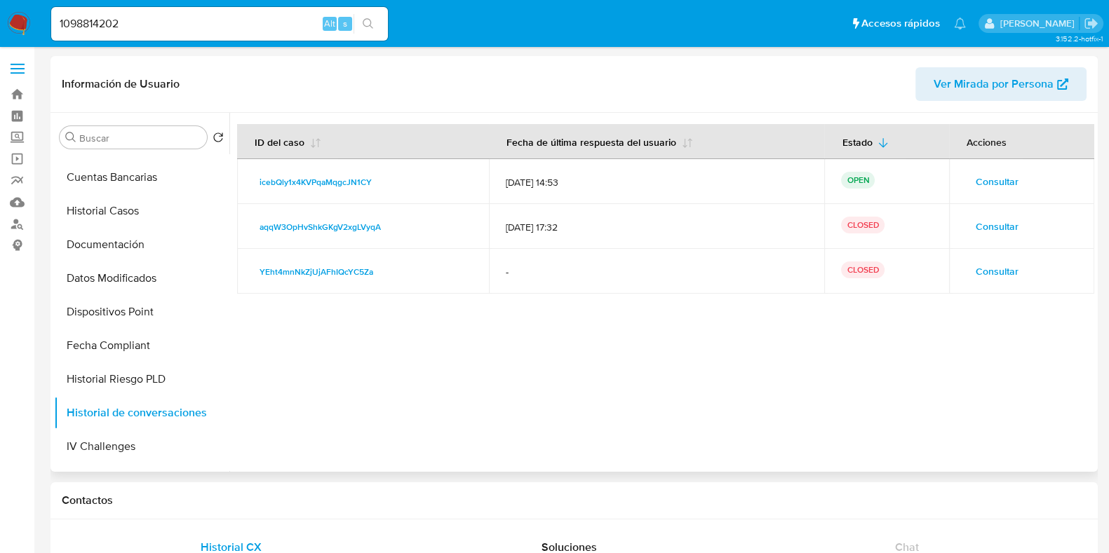
click at [996, 184] on span "Consultar" at bounding box center [996, 182] width 43 height 20
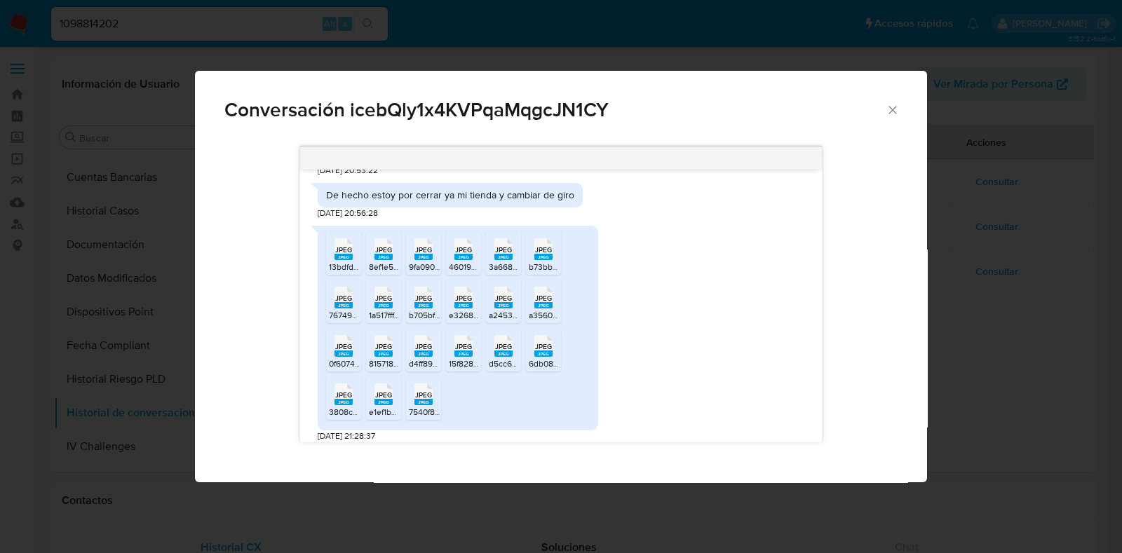
scroll to position [350, 0]
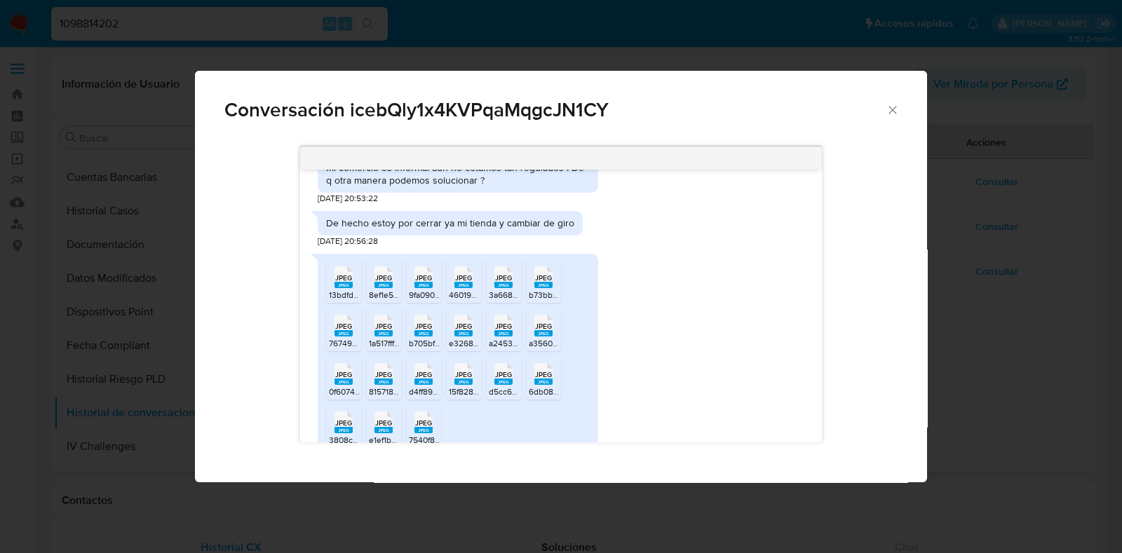
click at [343, 290] on span "13bdfdd1-4f6b-48bc-97a3-6fa14f712c5e.jpeg" at bounding box center [410, 295] width 163 height 12
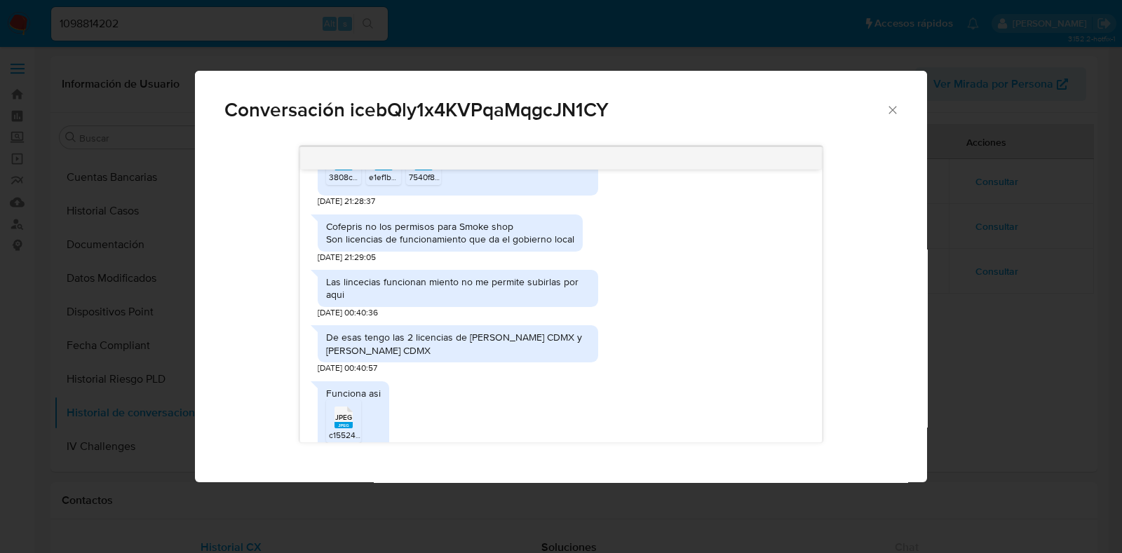
scroll to position [700, 0]
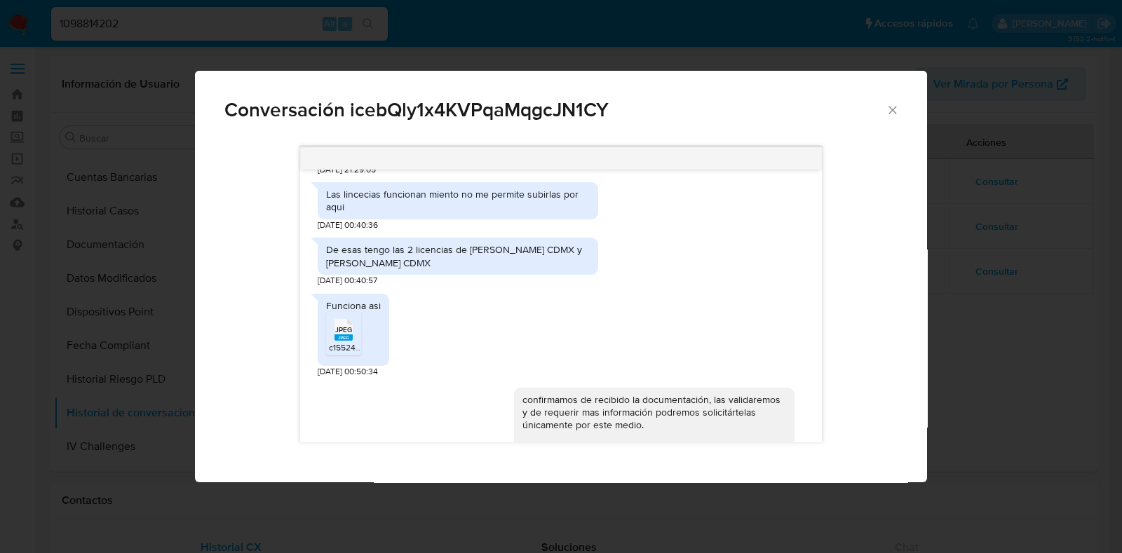
click at [340, 340] on icon "JPEG" at bounding box center [343, 330] width 18 height 25
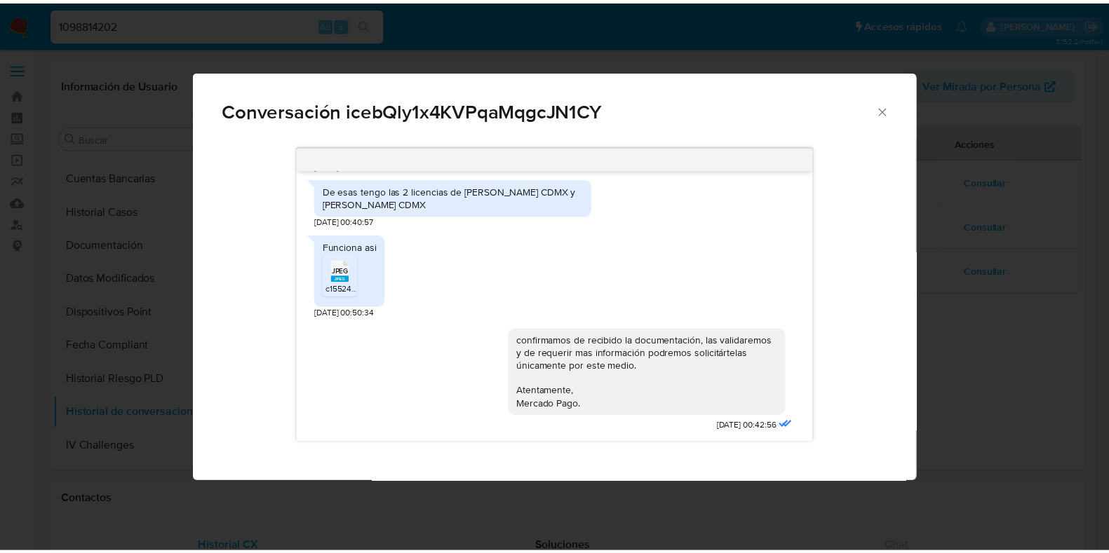
scroll to position [672, 0]
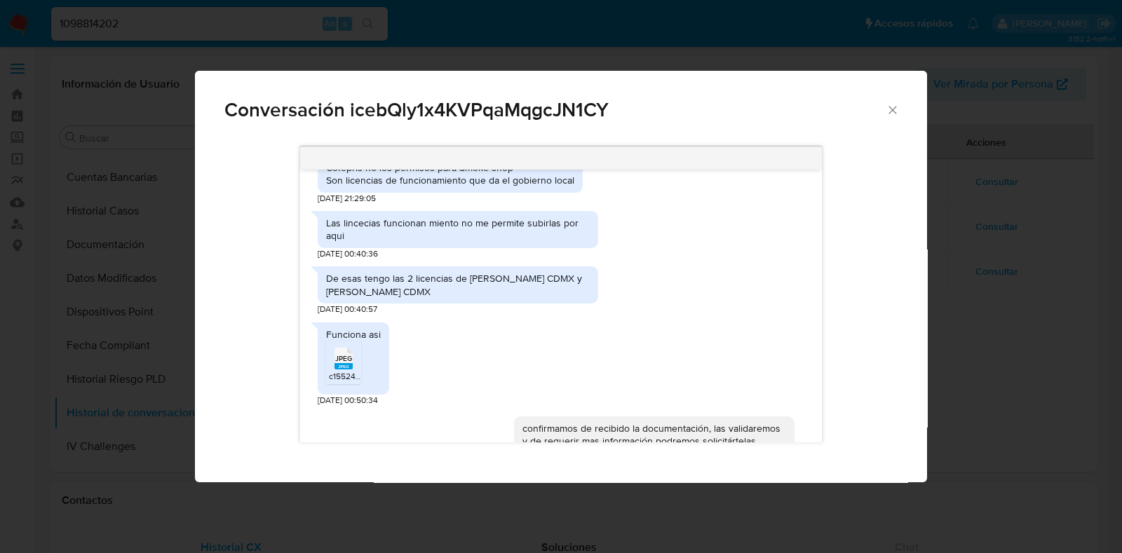
click at [894, 109] on icon "Cerrar" at bounding box center [892, 110] width 8 height 8
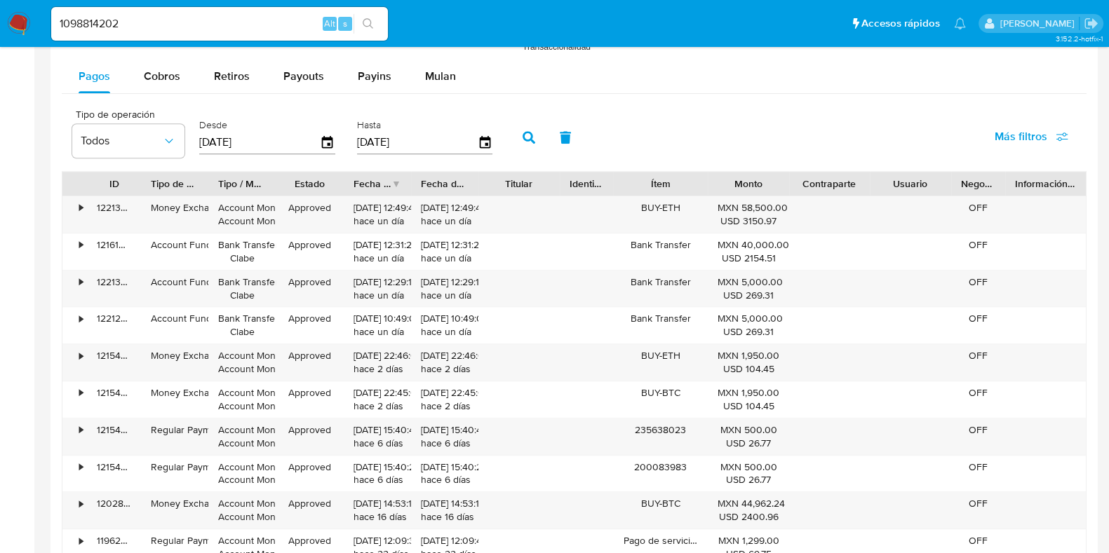
scroll to position [1226, 0]
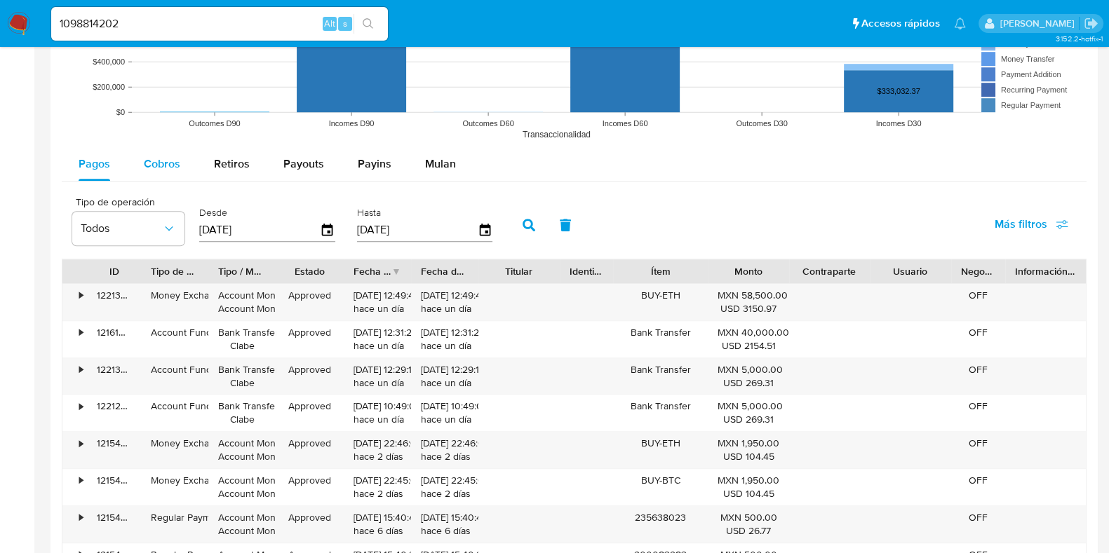
click at [175, 161] on span "Cobros" at bounding box center [162, 164] width 36 height 16
select select "10"
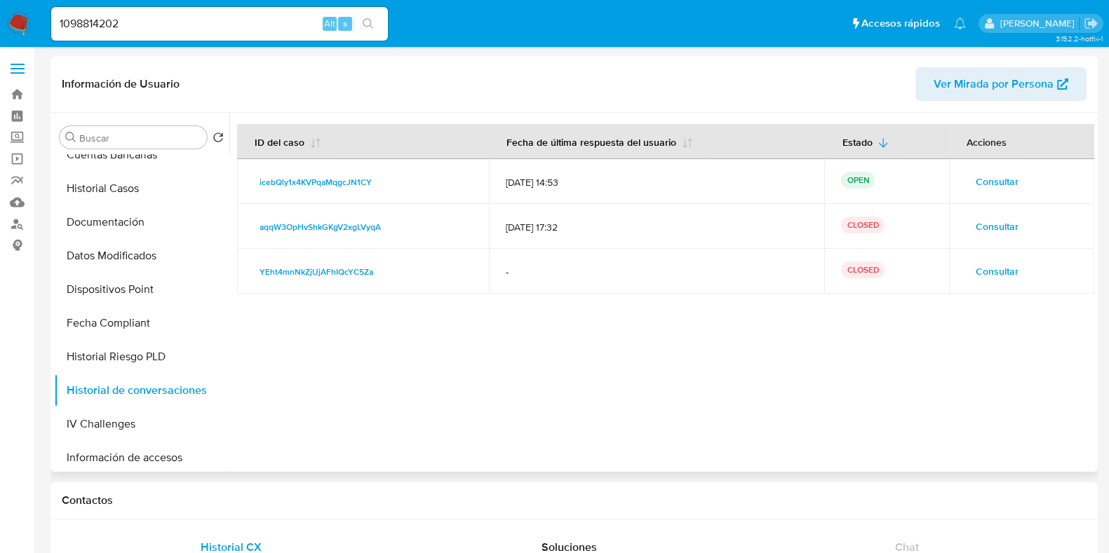
scroll to position [175, 0]
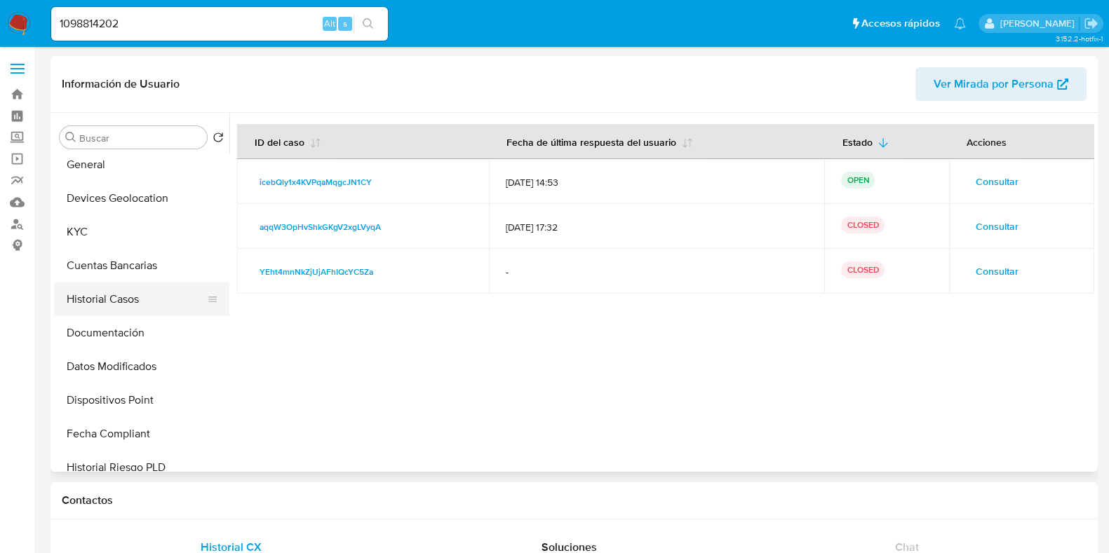
click at [108, 297] on button "Historial Casos" at bounding box center [136, 300] width 164 height 34
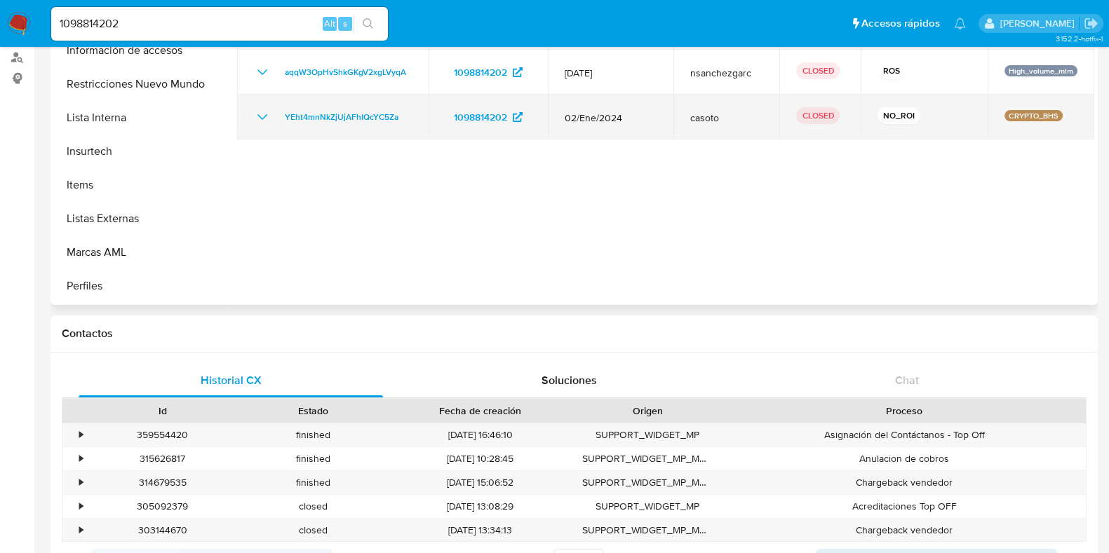
scroll to position [87, 0]
